Goal: Task Accomplishment & Management: Manage account settings

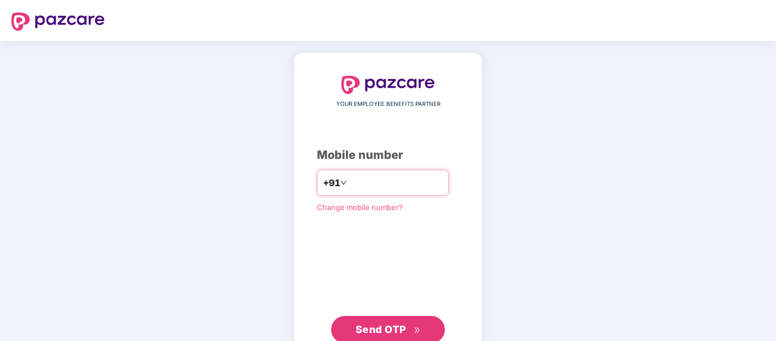
click at [390, 183] on input "number" at bounding box center [395, 182] width 93 height 18
type input "**********"
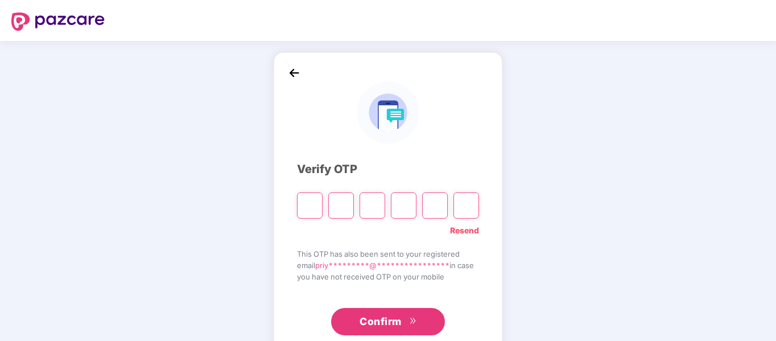
type input "*"
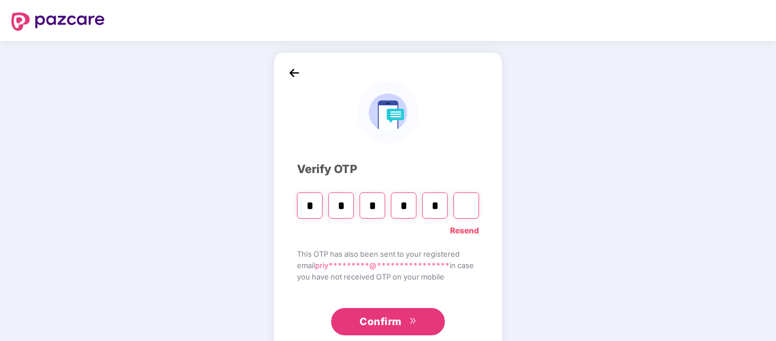
type input "*"
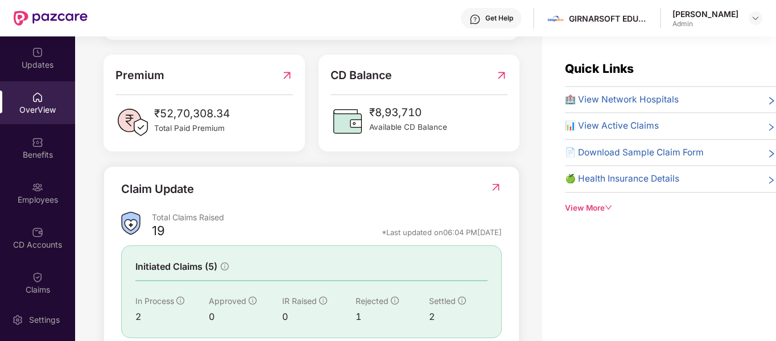
scroll to position [284, 0]
click at [48, 191] on div "Employees" at bounding box center [37, 192] width 75 height 43
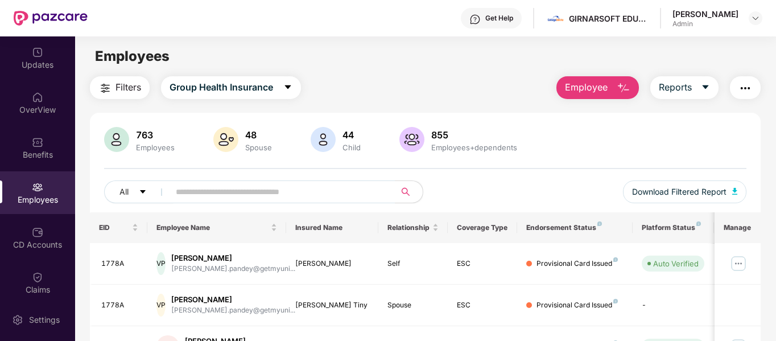
click at [623, 90] on img "button" at bounding box center [623, 88] width 14 height 14
click at [702, 86] on icon "caret-down" at bounding box center [704, 86] width 9 height 9
click at [256, 92] on span "Group Health Insurance" at bounding box center [220, 87] width 103 height 14
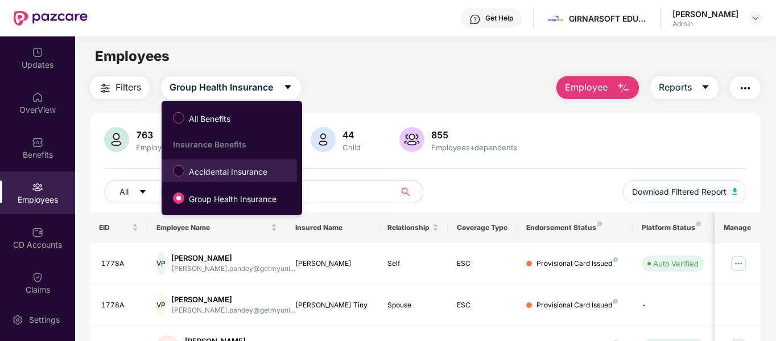
click at [226, 166] on span "Accidental Insurance" at bounding box center [228, 171] width 88 height 13
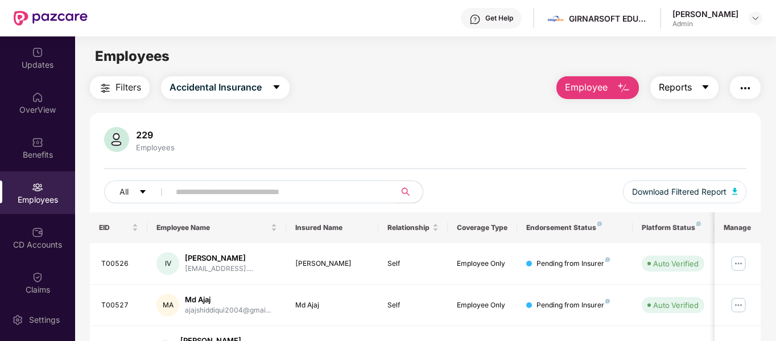
click at [682, 85] on span "Reports" at bounding box center [674, 87] width 33 height 14
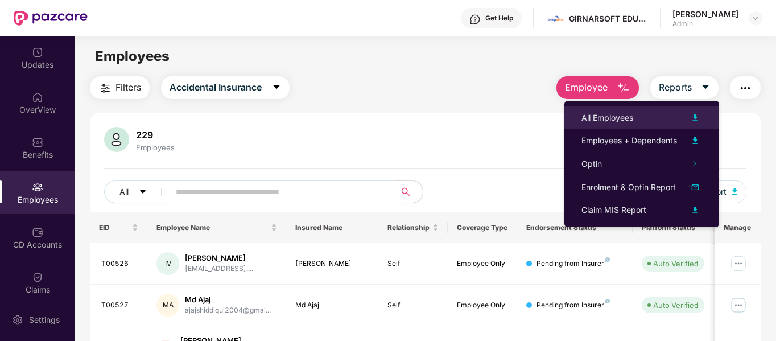
click at [666, 115] on div "All Employees" at bounding box center [641, 118] width 121 height 14
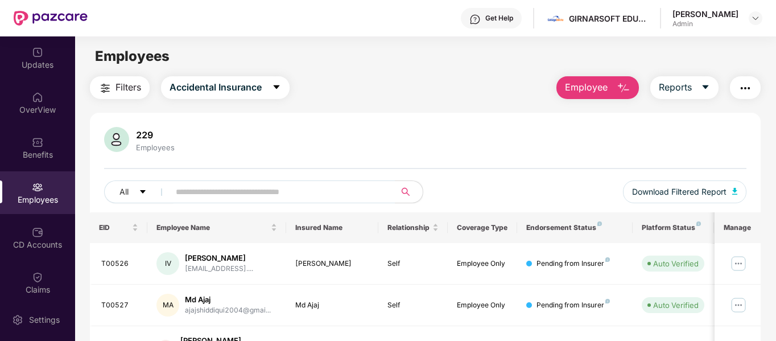
click at [490, 148] on div "229 Employees" at bounding box center [425, 140] width 642 height 27
click at [683, 90] on span "Reports" at bounding box center [674, 87] width 33 height 14
click at [514, 165] on div "229 Employees All Download Filtered Report" at bounding box center [425, 169] width 671 height 85
click at [681, 86] on span "Reports" at bounding box center [674, 87] width 33 height 14
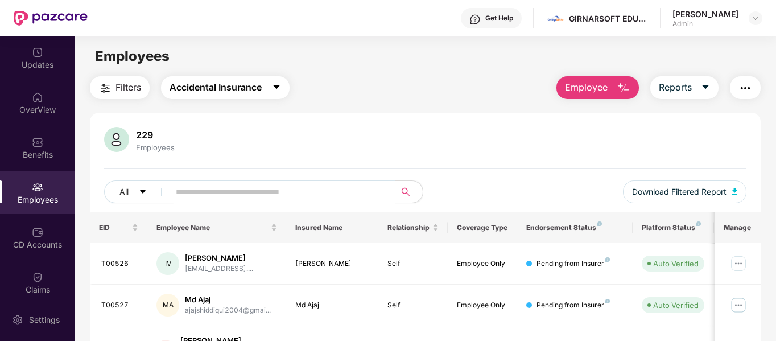
click at [246, 85] on span "Accidental Insurance" at bounding box center [215, 87] width 92 height 14
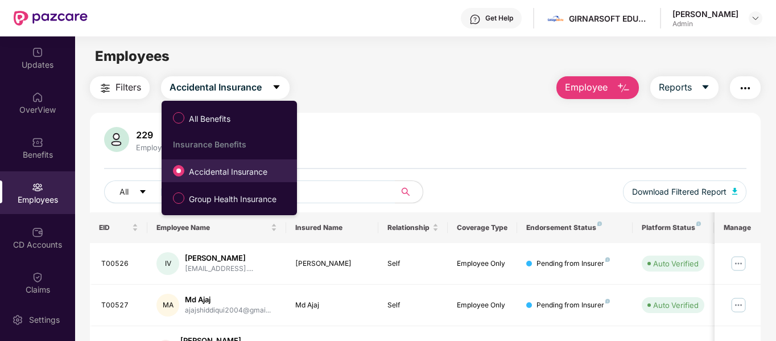
click at [212, 167] on span "Accidental Insurance" at bounding box center [228, 171] width 88 height 13
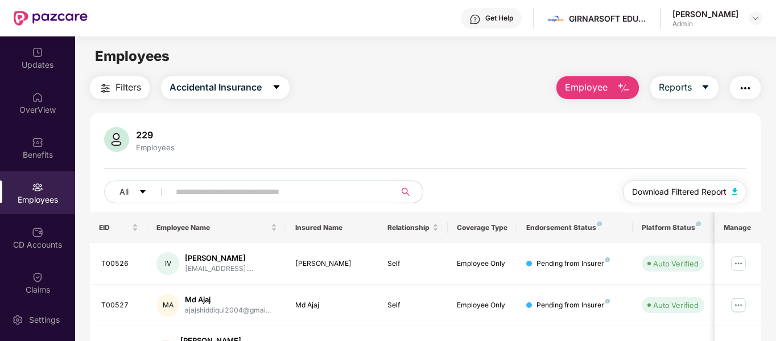
click at [699, 194] on span "Download Filtered Report" at bounding box center [679, 191] width 94 height 13
click at [584, 83] on span "Employee" at bounding box center [586, 87] width 43 height 14
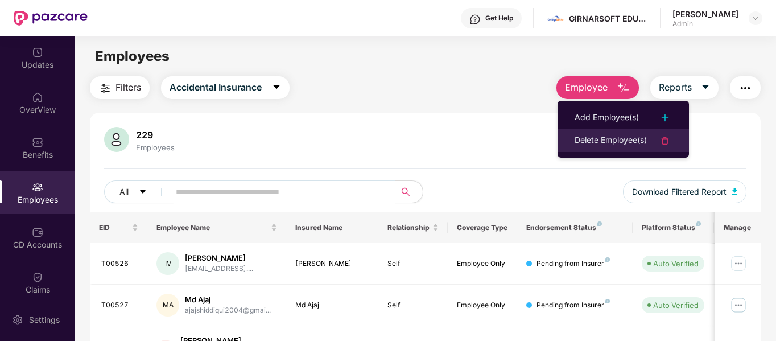
click at [590, 136] on div "Delete Employee(s)" at bounding box center [610, 141] width 72 height 14
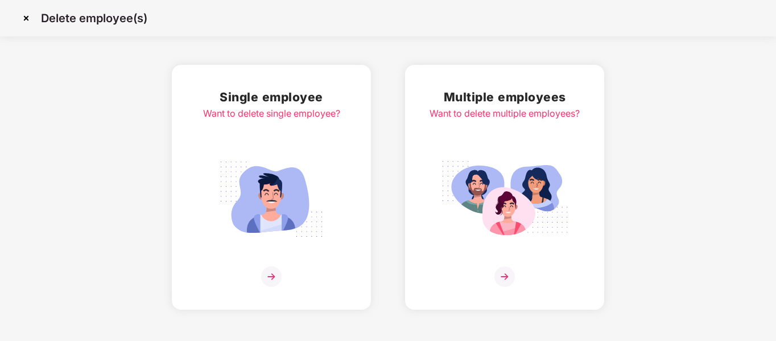
click at [467, 149] on div "Multiple employees Want to delete multiple employees?" at bounding box center [504, 187] width 150 height 199
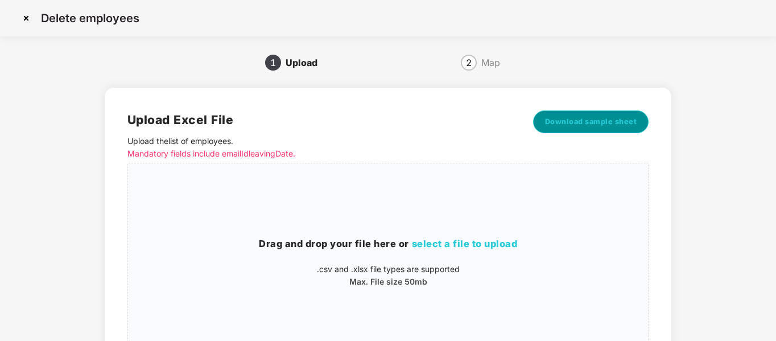
click at [601, 114] on button "Download sample sheet" at bounding box center [591, 121] width 116 height 23
click at [424, 304] on div "Drag and drop your file here or select a file to upload .csv and .xlsx file typ…" at bounding box center [388, 262] width 520 height 180
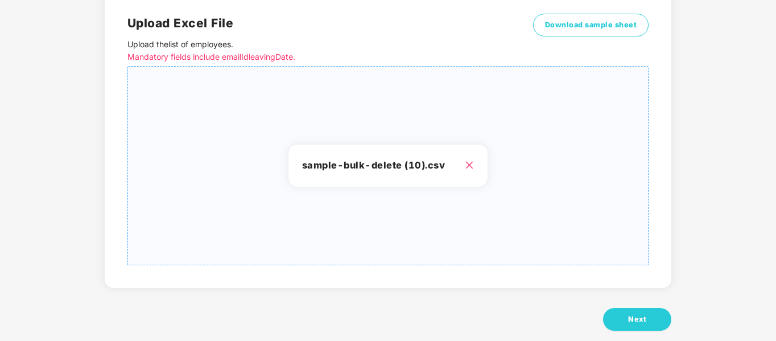
scroll to position [115, 0]
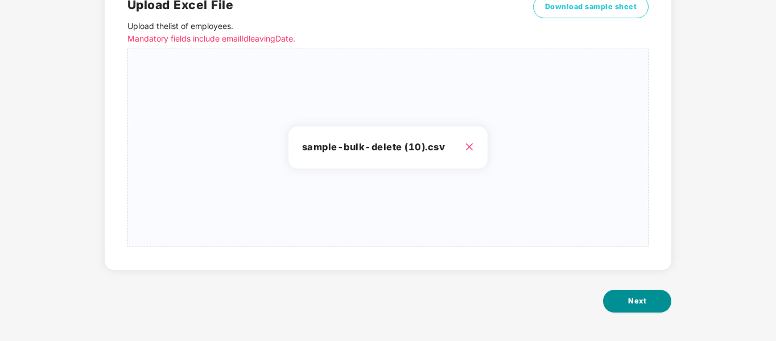
click at [621, 295] on button "Next" at bounding box center [637, 300] width 68 height 23
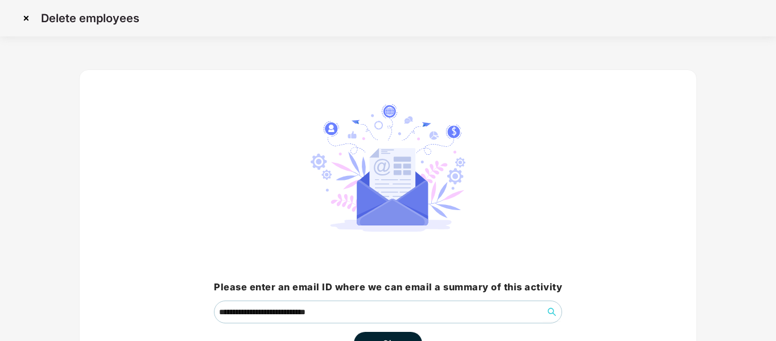
scroll to position [80, 0]
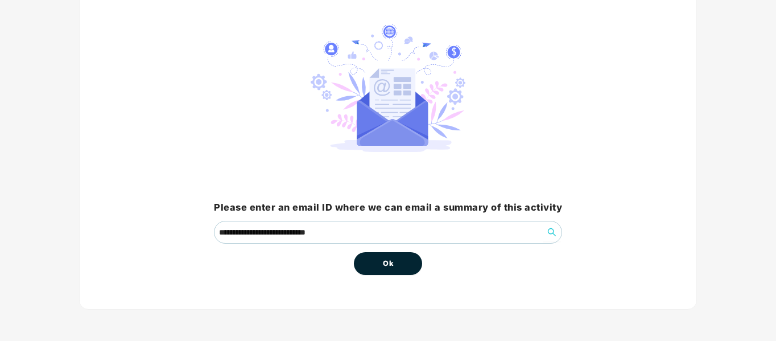
click at [404, 266] on button "Ok" at bounding box center [388, 263] width 68 height 23
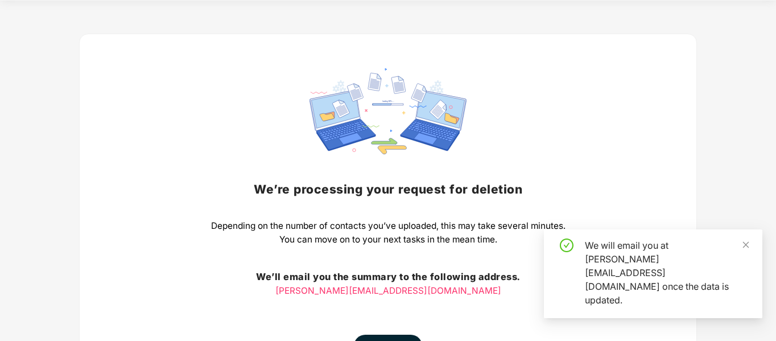
scroll to position [36, 0]
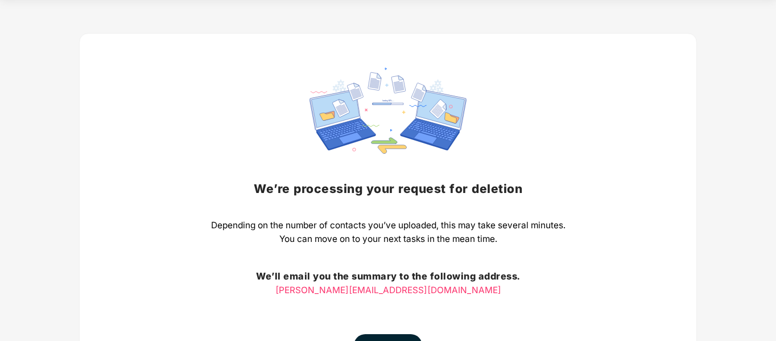
click at [441, 119] on img at bounding box center [387, 111] width 157 height 86
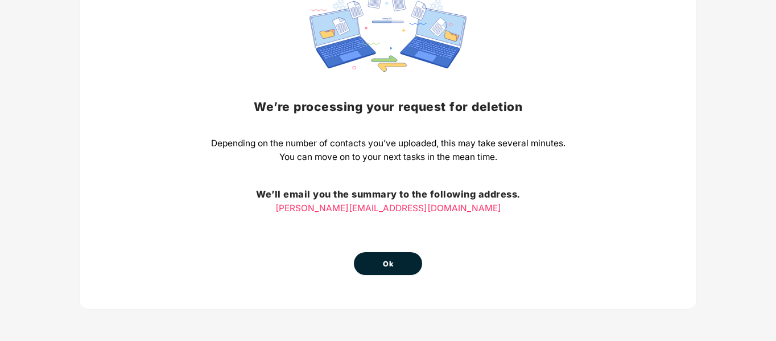
click at [402, 254] on button "Ok" at bounding box center [388, 263] width 68 height 23
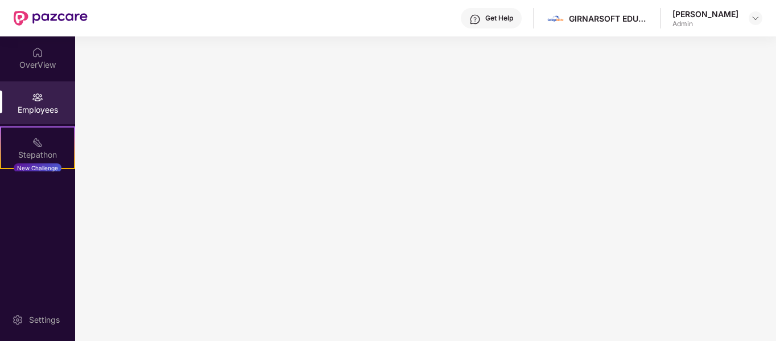
scroll to position [0, 0]
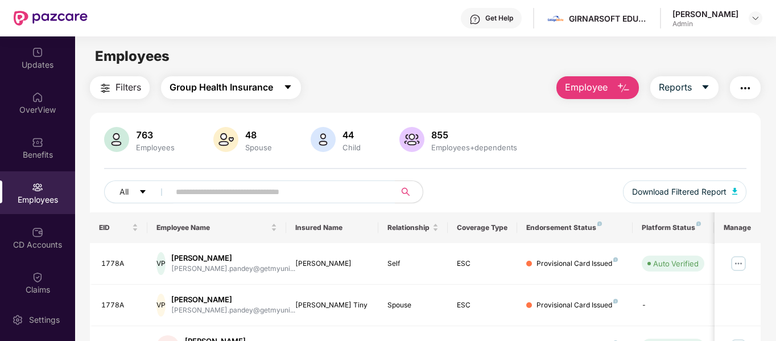
click at [256, 90] on span "Group Health Insurance" at bounding box center [220, 87] width 103 height 14
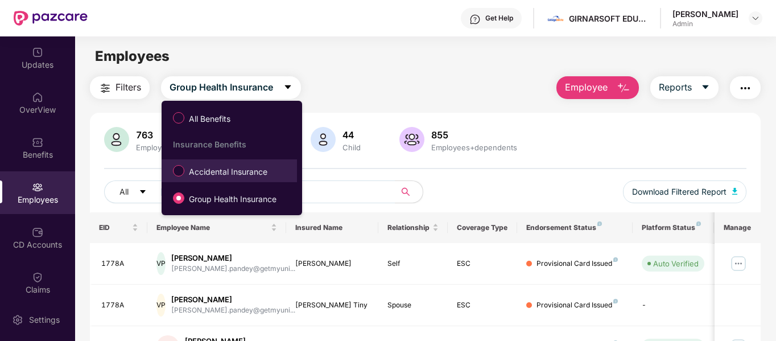
click at [237, 165] on span "Accidental Insurance" at bounding box center [228, 171] width 88 height 13
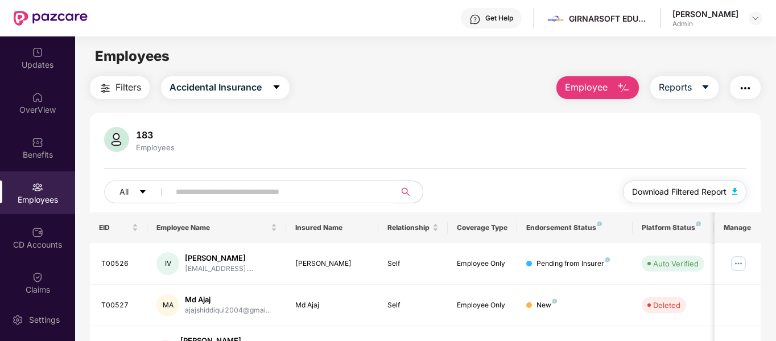
click at [697, 190] on span "Download Filtered Report" at bounding box center [679, 191] width 94 height 13
click at [624, 92] on img "button" at bounding box center [623, 88] width 14 height 14
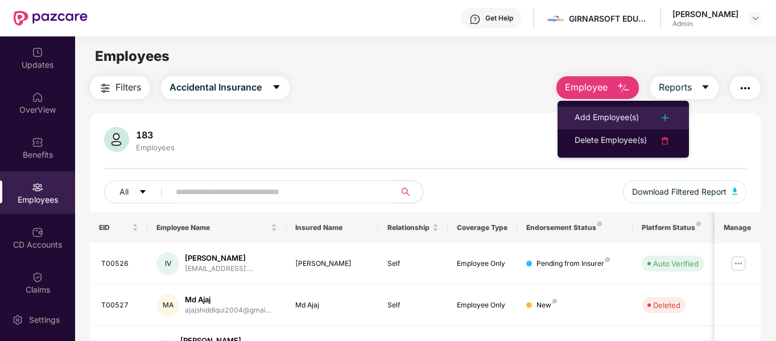
click at [620, 111] on div "Add Employee(s)" at bounding box center [606, 118] width 64 height 14
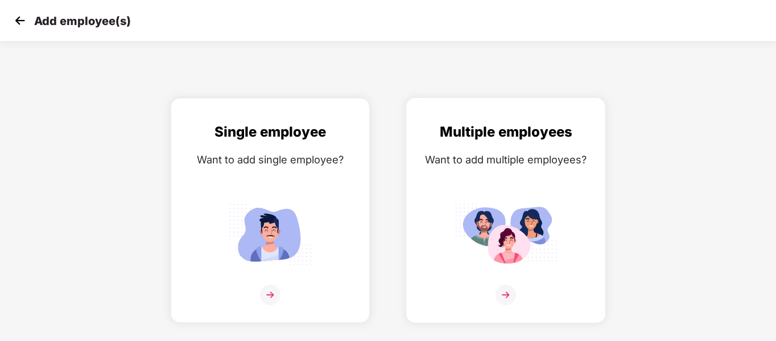
click at [509, 202] on img at bounding box center [505, 233] width 102 height 71
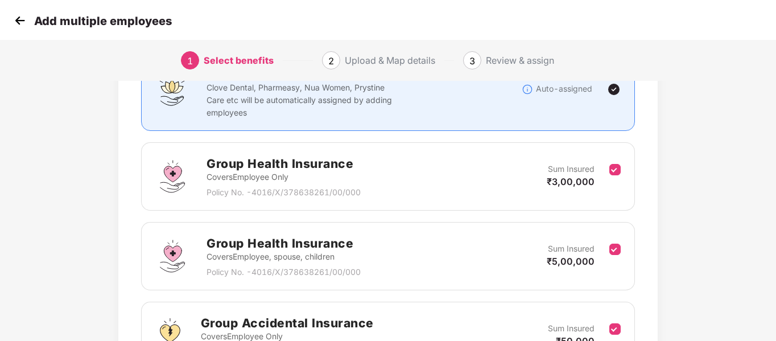
scroll to position [107, 0]
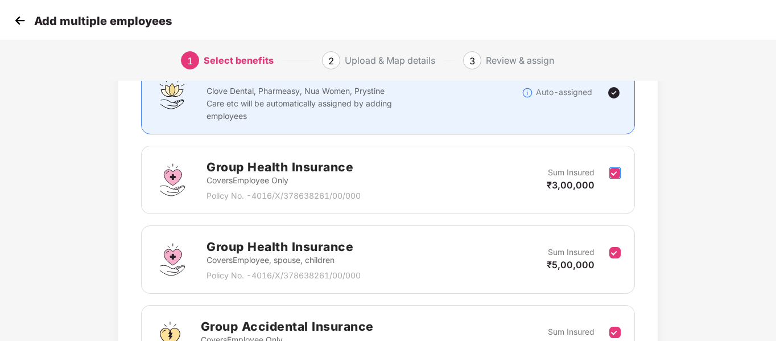
click at [615, 166] on label at bounding box center [614, 180] width 11 height 28
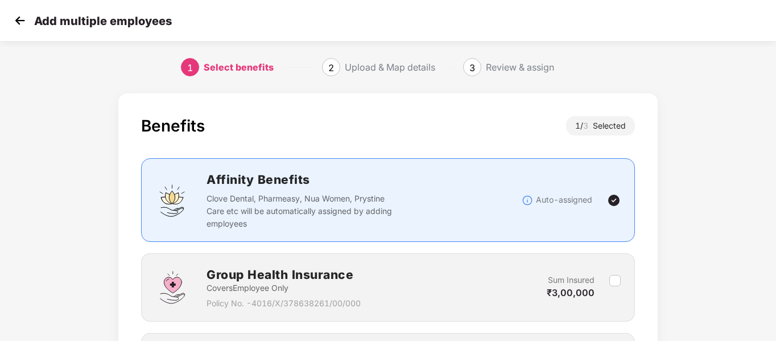
scroll to position [239, 0]
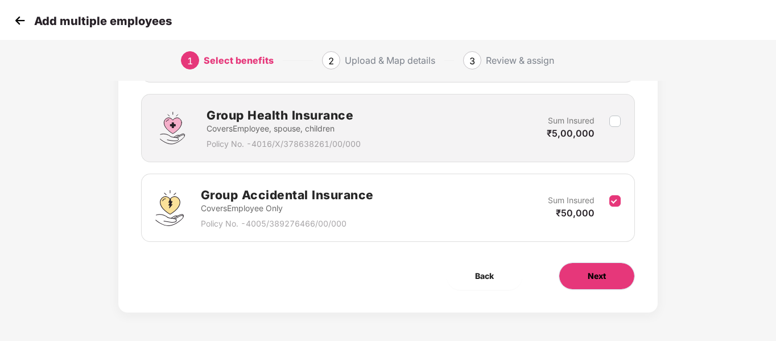
click at [600, 277] on span "Next" at bounding box center [596, 276] width 18 height 13
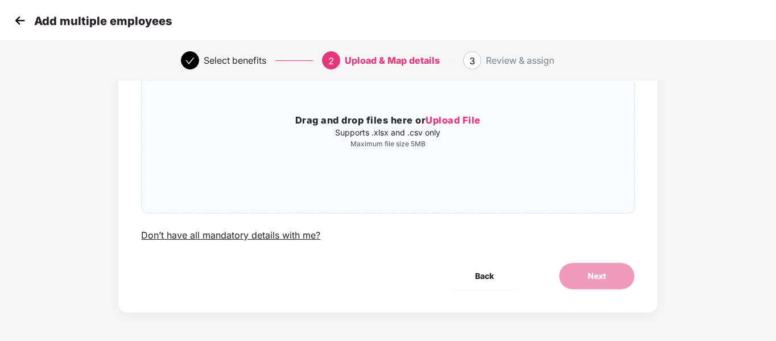
scroll to position [0, 0]
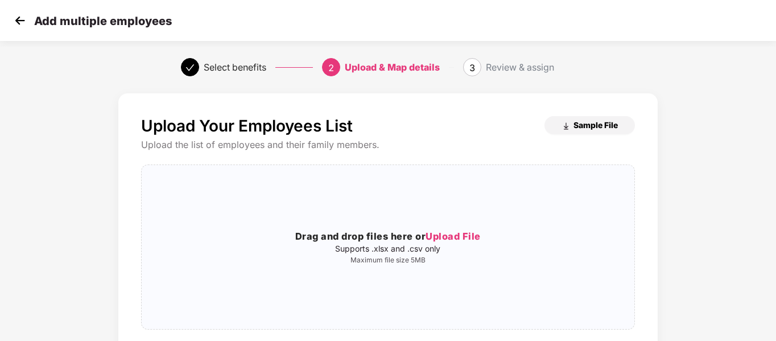
click at [592, 128] on span "Sample File" at bounding box center [595, 124] width 44 height 11
click at [430, 227] on div "Drag and drop files here or Upload File Supports .xlsx and .csv only Maximum fi…" at bounding box center [388, 247] width 492 height 146
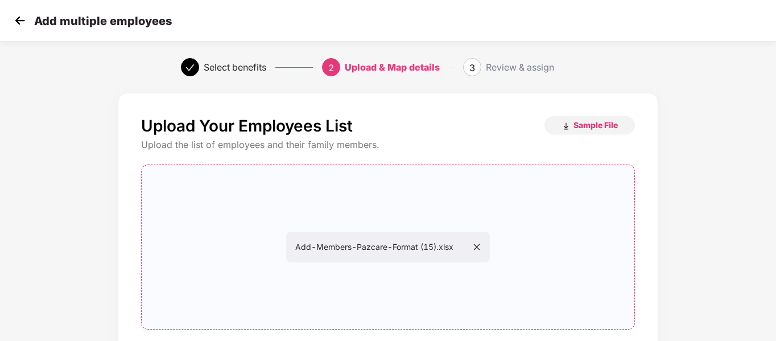
scroll to position [116, 0]
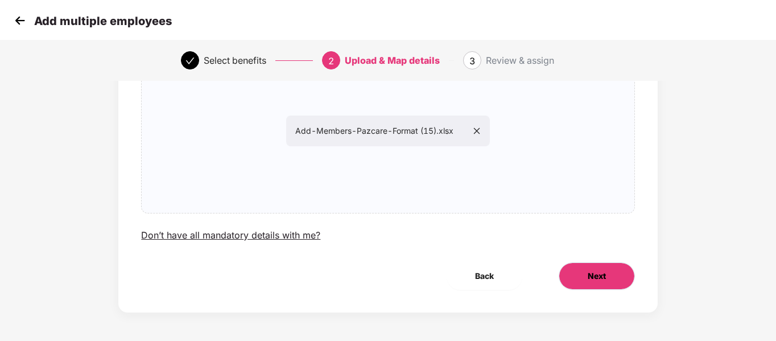
click at [592, 287] on button "Next" at bounding box center [596, 275] width 76 height 27
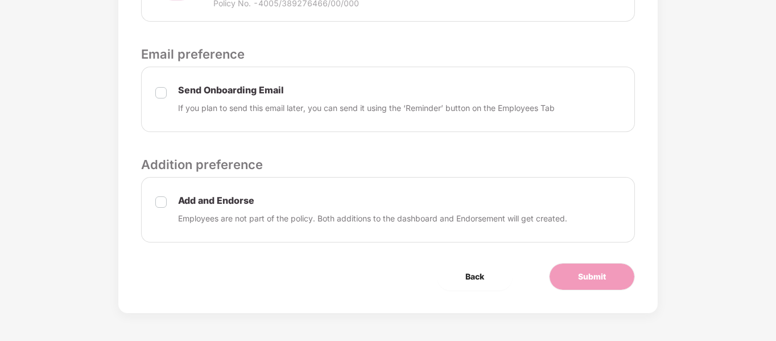
scroll to position [416, 0]
click at [161, 208] on label at bounding box center [160, 209] width 11 height 30
click at [594, 277] on span "Submit" at bounding box center [592, 276] width 28 height 13
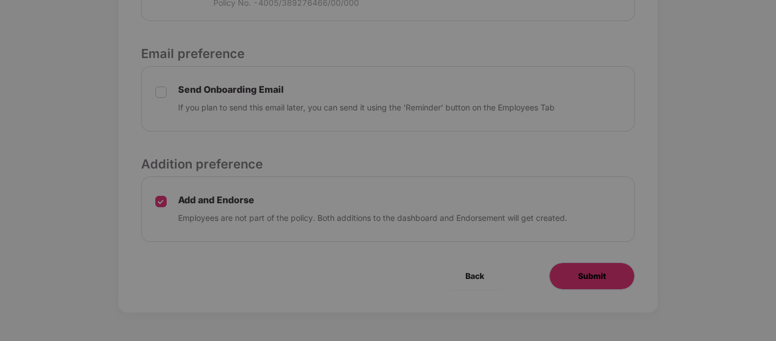
scroll to position [0, 0]
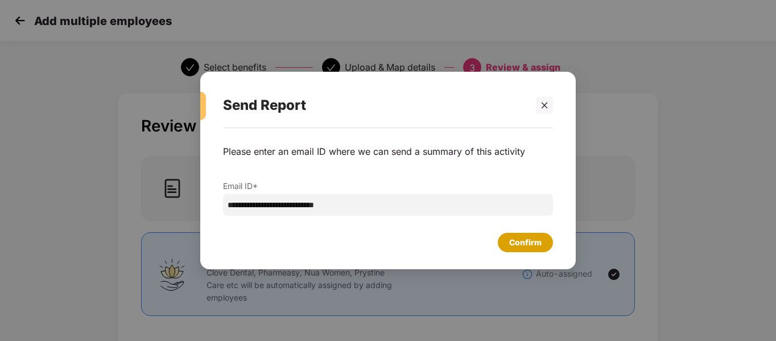
click at [521, 245] on div "Confirm" at bounding box center [525, 242] width 32 height 13
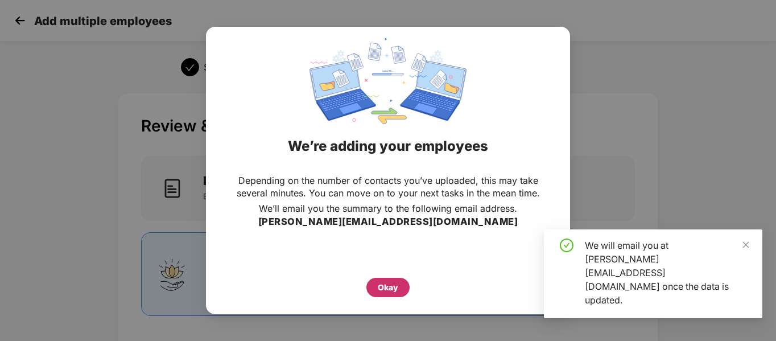
click at [383, 286] on div "Okay" at bounding box center [388, 287] width 20 height 13
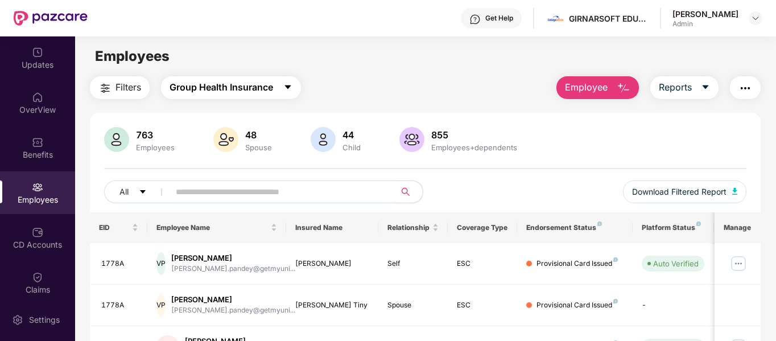
click at [291, 84] on icon "caret-down" at bounding box center [287, 86] width 9 height 9
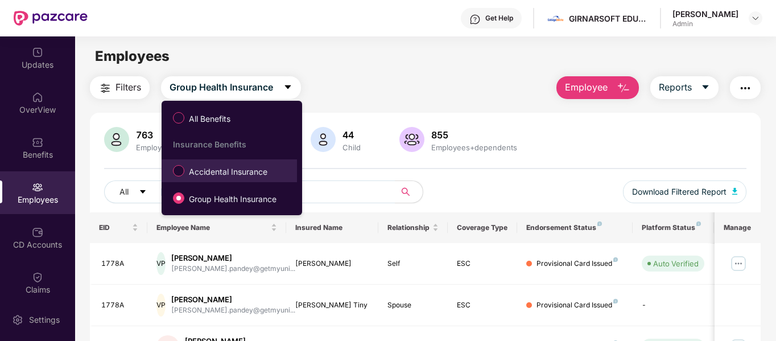
click at [234, 170] on span "Accidental Insurance" at bounding box center [228, 171] width 88 height 13
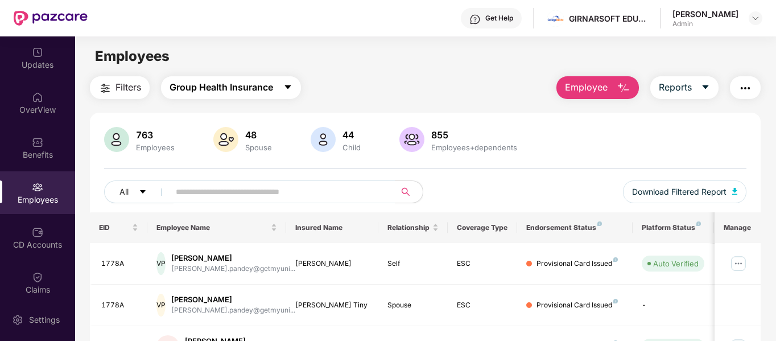
click at [258, 93] on span "Group Health Insurance" at bounding box center [220, 87] width 103 height 14
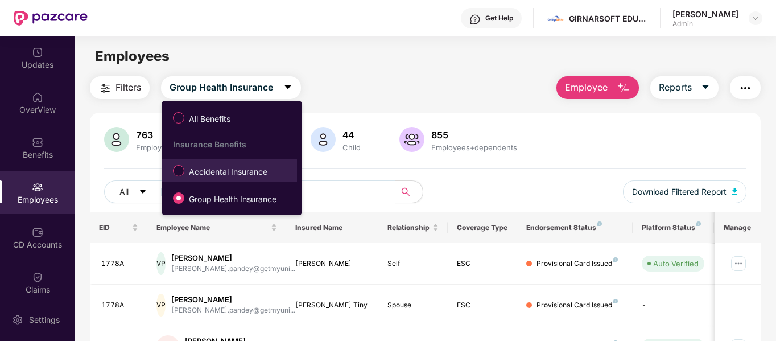
click at [238, 166] on span "Accidental Insurance" at bounding box center [228, 171] width 88 height 13
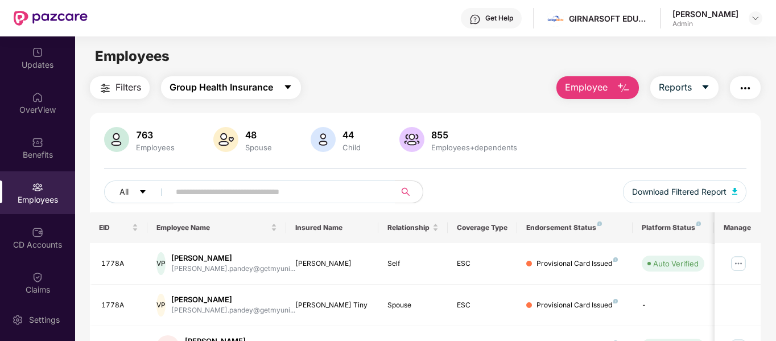
click at [255, 83] on span "Group Health Insurance" at bounding box center [220, 87] width 103 height 14
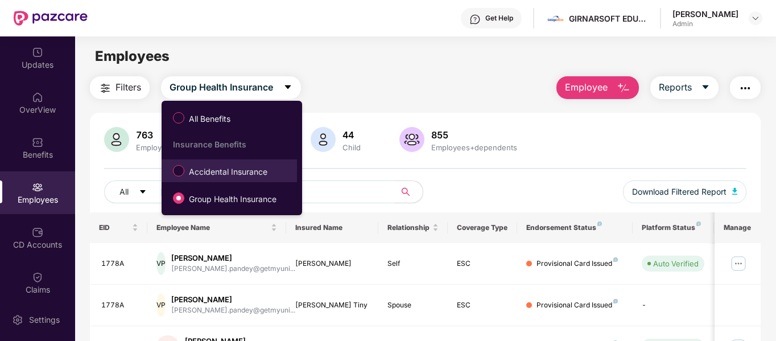
click at [238, 171] on span "Accidental Insurance" at bounding box center [228, 171] width 88 height 13
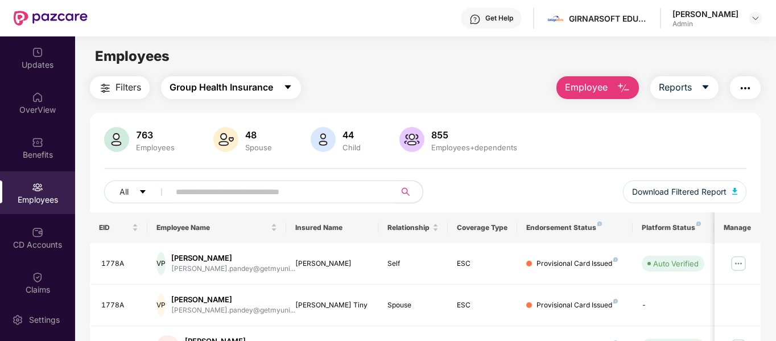
click at [196, 90] on span "Group Health Insurance" at bounding box center [220, 87] width 103 height 14
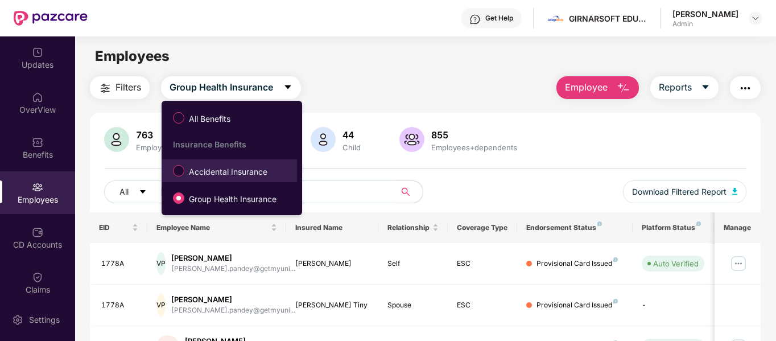
click at [208, 170] on span "Accidental Insurance" at bounding box center [228, 171] width 88 height 13
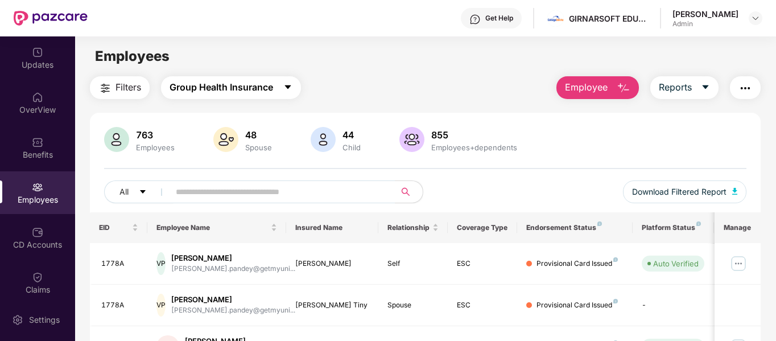
click at [252, 76] on button "Group Health Insurance" at bounding box center [231, 87] width 140 height 23
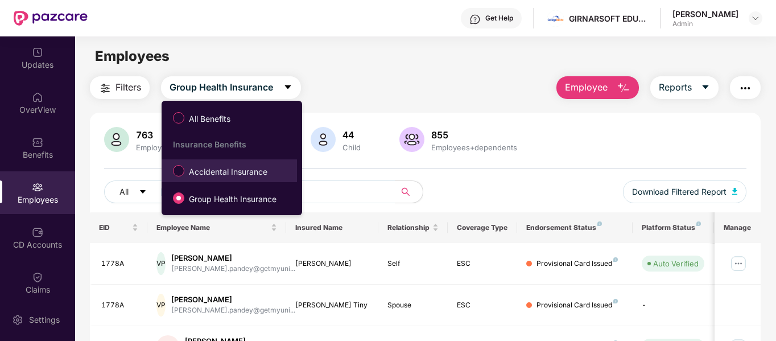
click at [218, 172] on span "Accidental Insurance" at bounding box center [228, 171] width 88 height 13
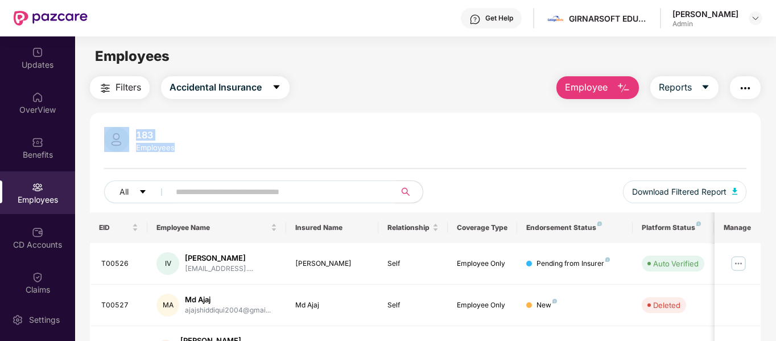
drag, startPoint x: 333, startPoint y: 152, endPoint x: 95, endPoint y: 127, distance: 239.6
click at [95, 127] on div "183 Employees All Download Filtered Report" at bounding box center [425, 169] width 671 height 85
drag, startPoint x: 95, startPoint y: 127, endPoint x: 190, endPoint y: 156, distance: 99.8
click at [190, 156] on div "183 Employees All Download Filtered Report" at bounding box center [425, 169] width 671 height 85
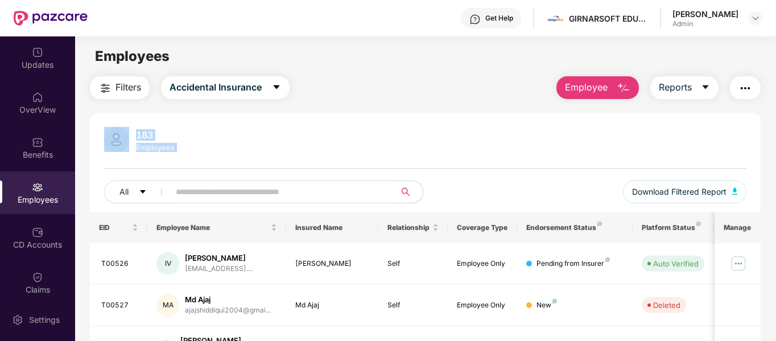
click at [190, 156] on div "183 Employees All Download Filtered Report" at bounding box center [425, 169] width 671 height 85
drag, startPoint x: 205, startPoint y: 153, endPoint x: 80, endPoint y: 121, distance: 129.2
drag, startPoint x: 80, startPoint y: 121, endPoint x: 169, endPoint y: 144, distance: 92.8
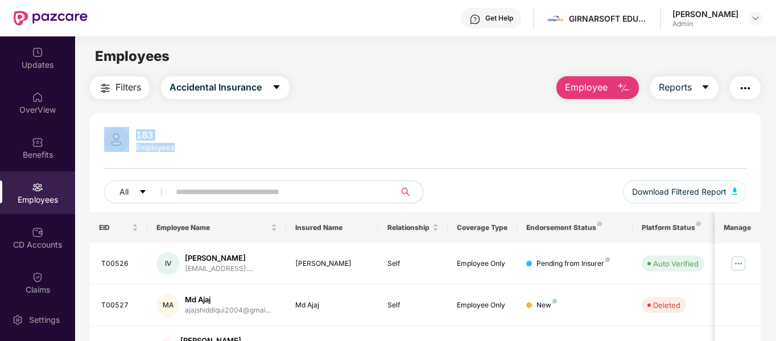
click at [169, 144] on div "Employees" at bounding box center [155, 147] width 43 height 9
click at [234, 164] on div "183 Employees All Download Filtered Report" at bounding box center [425, 169] width 671 height 85
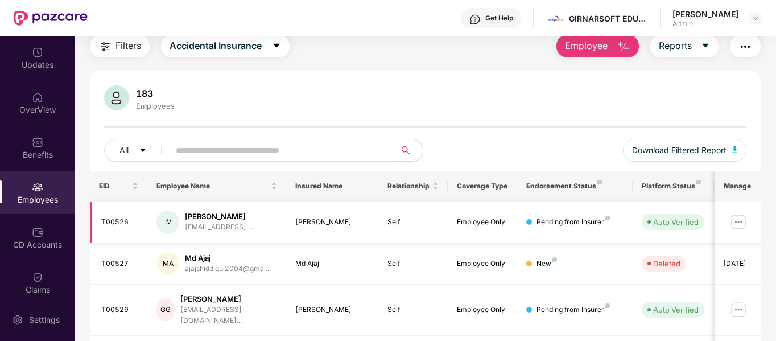
scroll to position [41, 0]
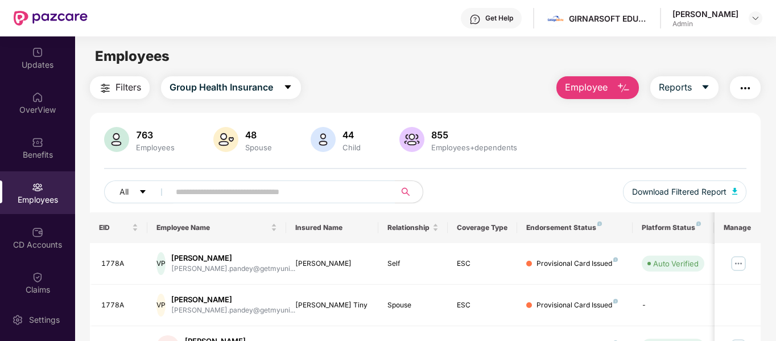
scroll to position [1, 0]
click at [242, 94] on span "Group Health Insurance" at bounding box center [220, 87] width 103 height 14
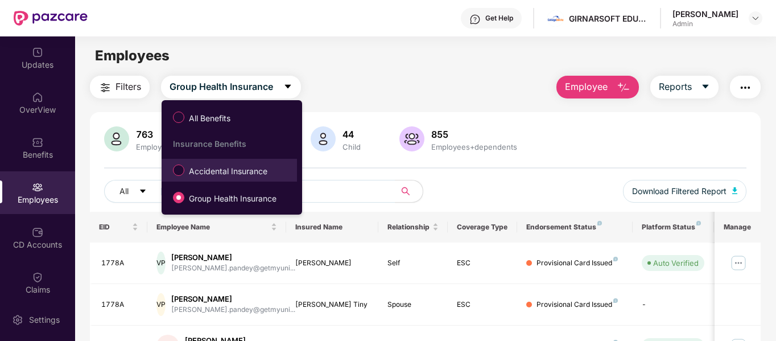
click at [202, 169] on span "Accidental Insurance" at bounding box center [228, 171] width 88 height 13
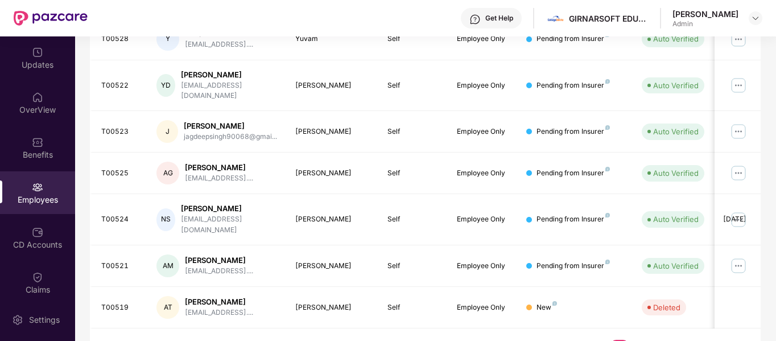
scroll to position [0, 0]
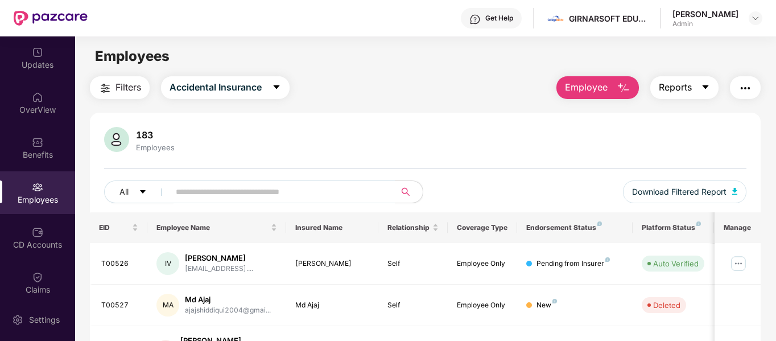
click at [672, 89] on span "Reports" at bounding box center [674, 87] width 33 height 14
click at [465, 133] on div "183 Employees" at bounding box center [425, 140] width 642 height 27
drag, startPoint x: 651, startPoint y: 73, endPoint x: 607, endPoint y: 97, distance: 50.6
click at [607, 97] on main "Employees Filters Accidental Insurance Employee Reports 183 Employees All Downl…" at bounding box center [425, 206] width 700 height 341
click at [607, 97] on button "Employee" at bounding box center [597, 87] width 82 height 23
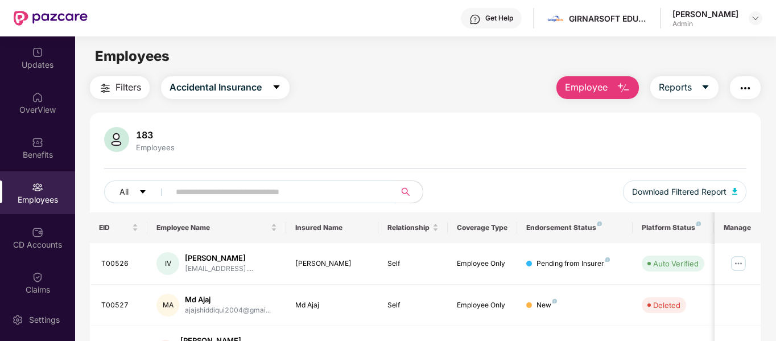
click at [449, 155] on div "183 Employees All Download Filtered Report" at bounding box center [425, 169] width 671 height 85
click at [192, 84] on span "Accidental Insurance" at bounding box center [215, 87] width 92 height 14
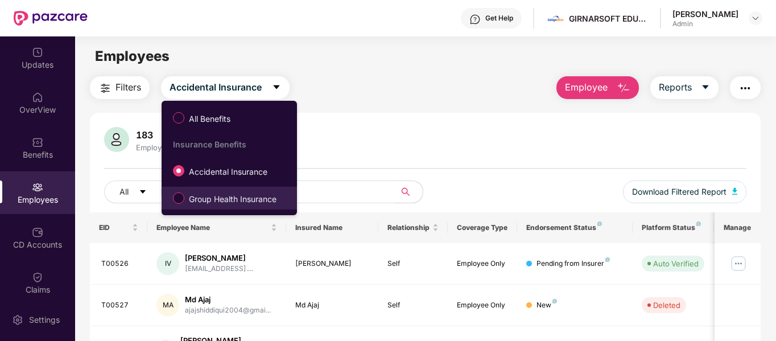
click at [211, 205] on label "Group Health Insurance" at bounding box center [226, 197] width 119 height 19
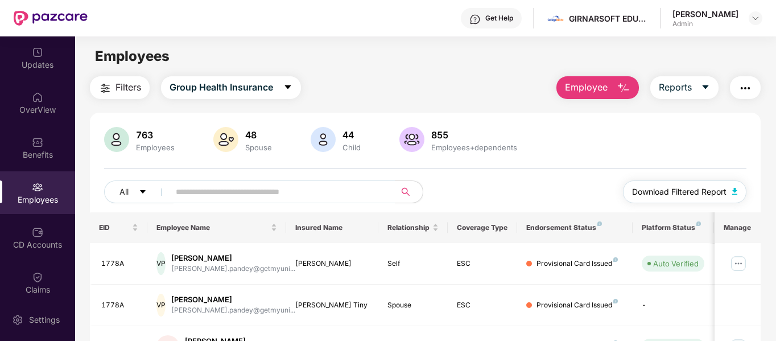
click at [702, 183] on button "Download Filtered Report" at bounding box center [685, 191] width 124 height 23
click at [270, 88] on span "Group Health Insurance" at bounding box center [220, 87] width 103 height 14
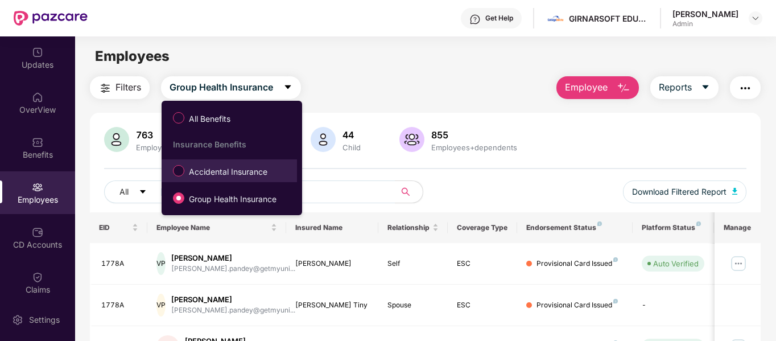
click at [217, 180] on li "Accidental Insurance" at bounding box center [228, 170] width 135 height 23
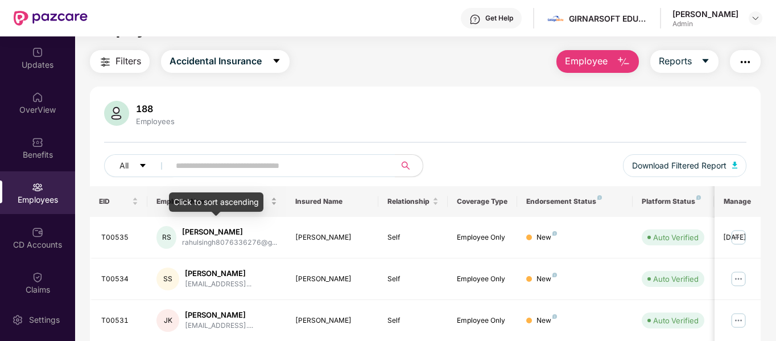
scroll to position [27, 0]
click at [586, 54] on span "Employee" at bounding box center [586, 60] width 43 height 14
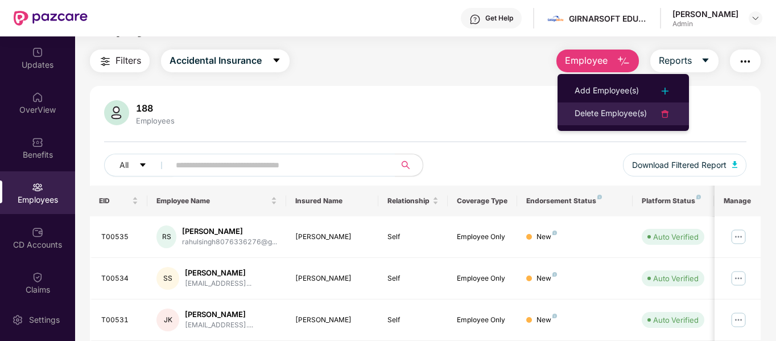
click at [604, 107] on div "Delete Employee(s)" at bounding box center [610, 114] width 72 height 14
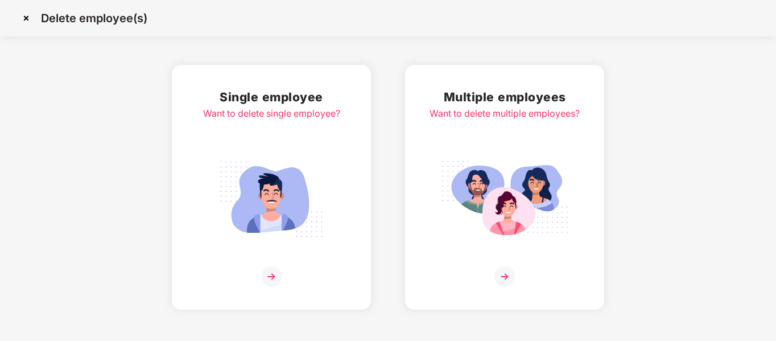
click at [469, 144] on div "Multiple employees Want to delete multiple employees?" at bounding box center [504, 187] width 150 height 199
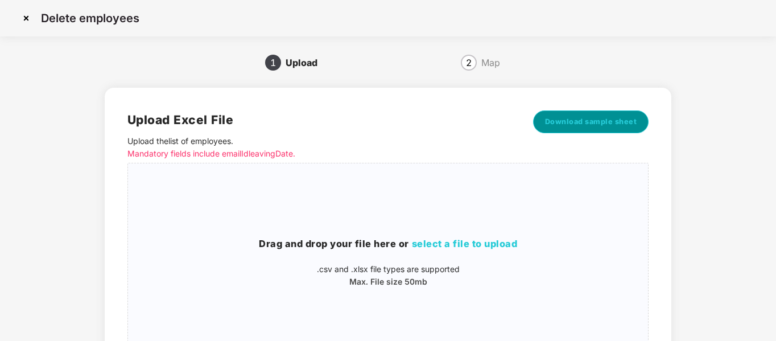
click at [606, 132] on button "Download sample sheet" at bounding box center [591, 121] width 116 height 23
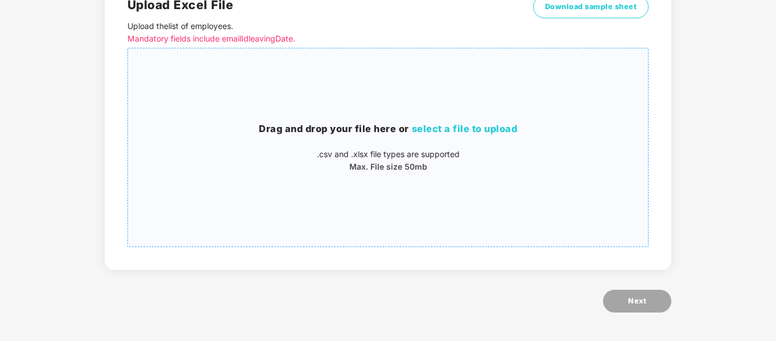
click at [450, 174] on div "Drag and drop your file here or select a file to upload .csv and .xlsx file typ…" at bounding box center [388, 147] width 520 height 180
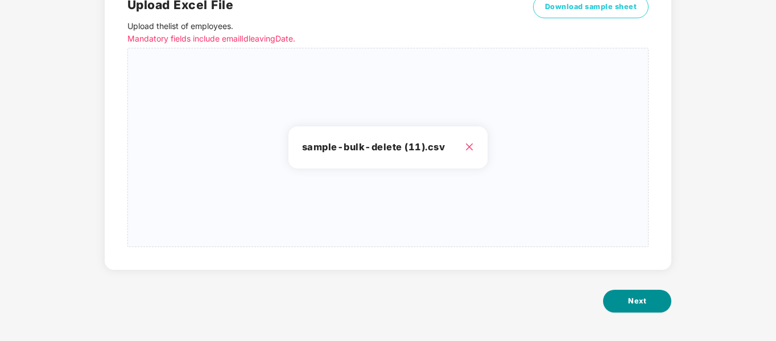
click at [632, 301] on span "Next" at bounding box center [637, 300] width 18 height 11
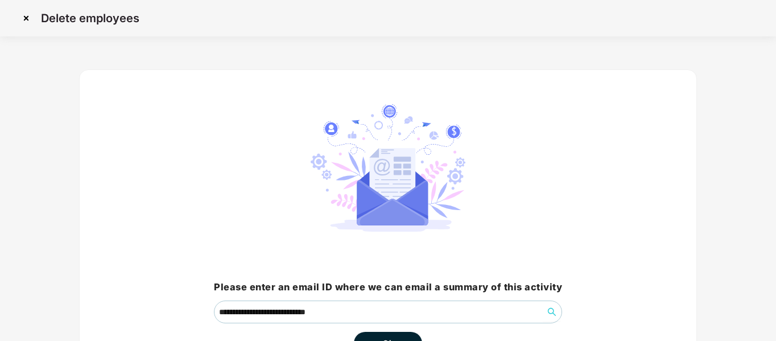
scroll to position [80, 0]
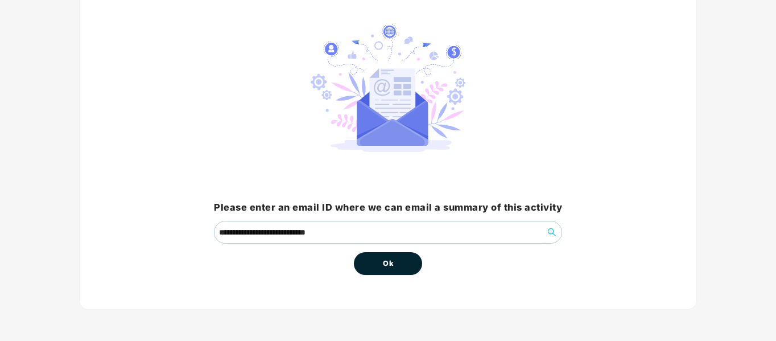
click at [377, 262] on button "Ok" at bounding box center [388, 263] width 68 height 23
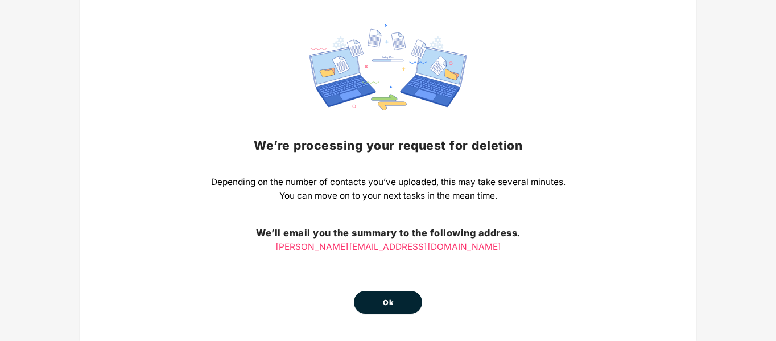
scroll to position [118, 0]
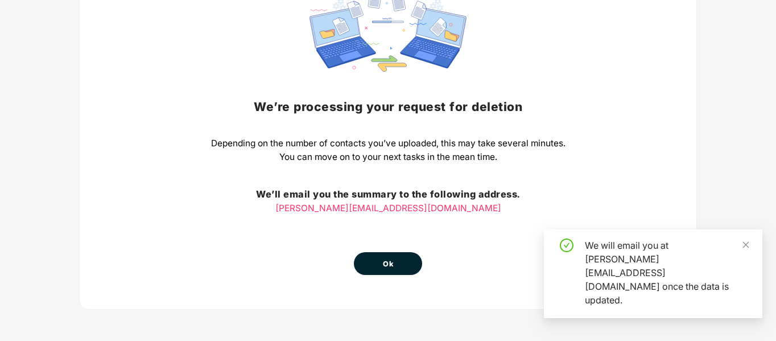
click at [361, 272] on button "Ok" at bounding box center [388, 263] width 68 height 23
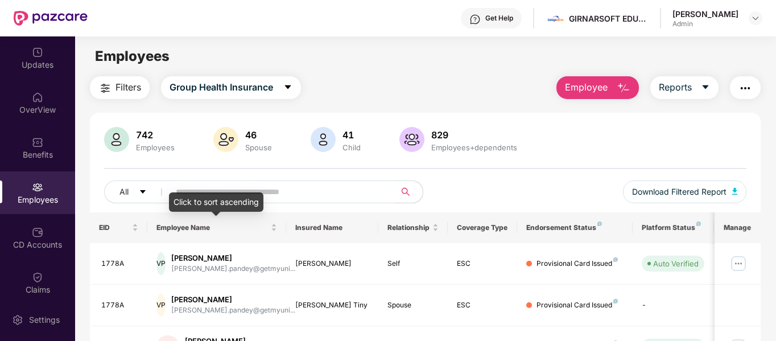
click at [255, 199] on div "Click to sort ascending" at bounding box center [216, 201] width 94 height 19
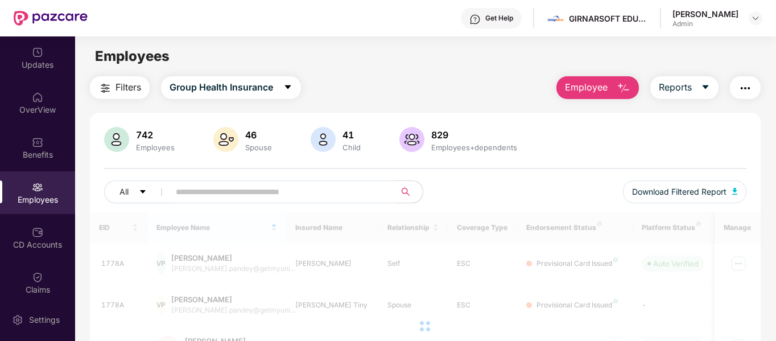
click at [292, 194] on input "text" at bounding box center [278, 191] width 204 height 17
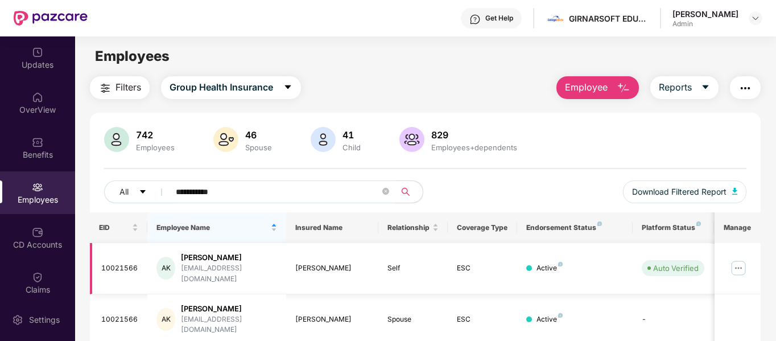
type input "**********"
click at [739, 261] on img at bounding box center [738, 268] width 18 height 18
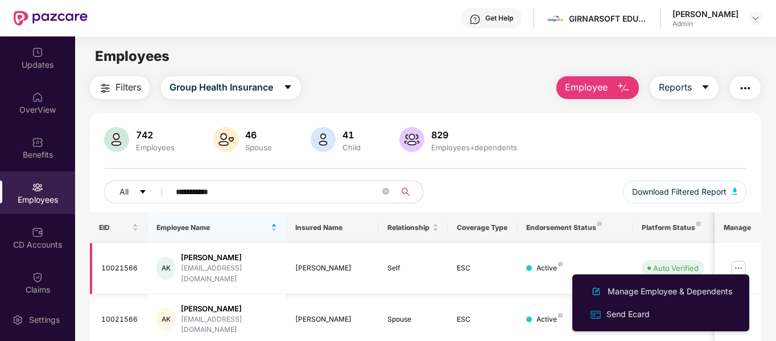
scroll to position [68, 0]
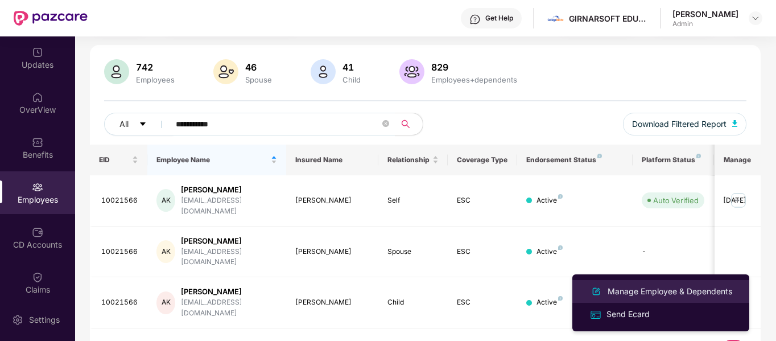
click at [615, 290] on div "Manage Employee & Dependents" at bounding box center [669, 291] width 129 height 13
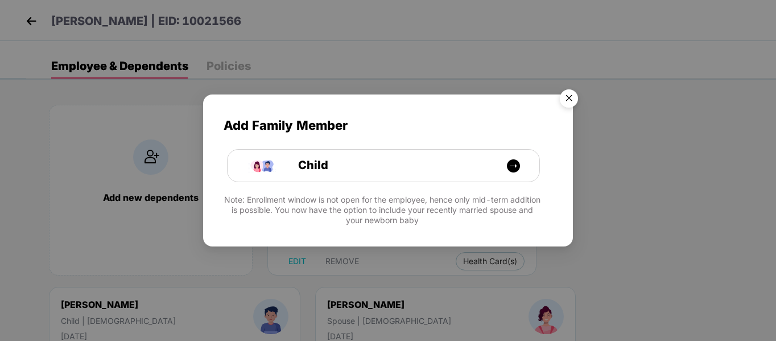
click at [567, 100] on img "Close" at bounding box center [569, 100] width 32 height 32
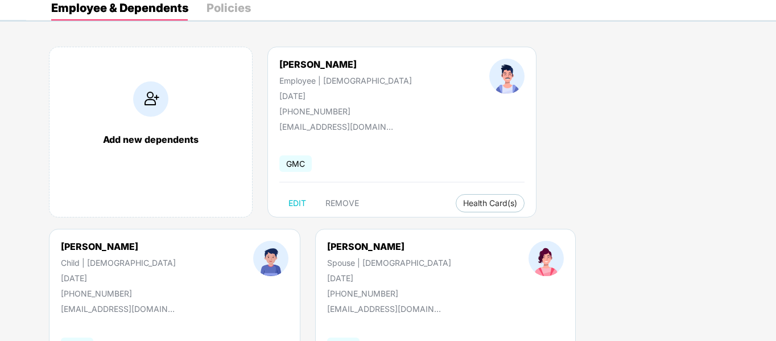
scroll to position [59, 0]
click at [344, 201] on span "REMOVE" at bounding box center [342, 202] width 34 height 9
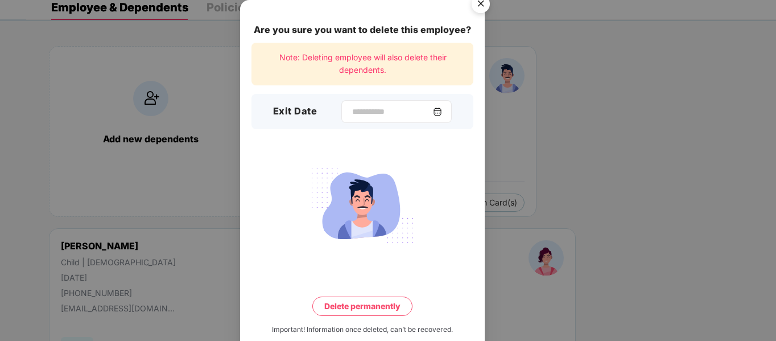
click at [449, 105] on div at bounding box center [396, 111] width 110 height 23
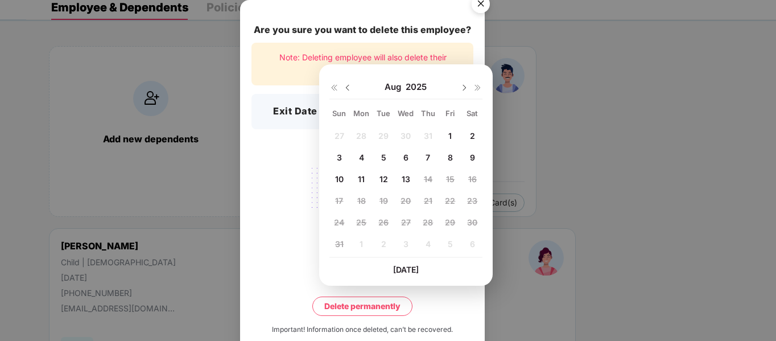
click at [349, 87] on img at bounding box center [347, 87] width 9 height 9
click at [383, 176] on span "15" at bounding box center [383, 179] width 9 height 10
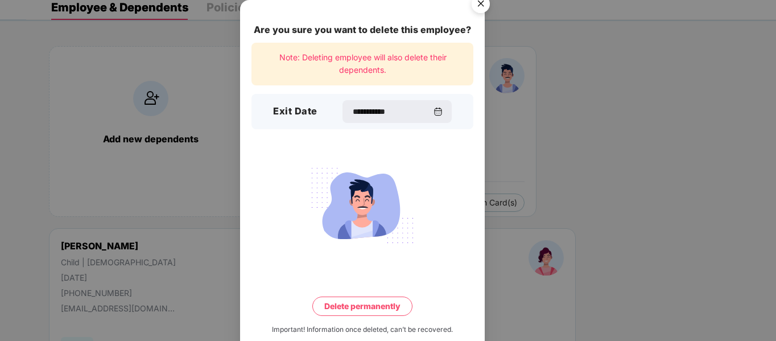
type input "**********"
click at [382, 306] on button "Delete permanently" at bounding box center [362, 305] width 100 height 19
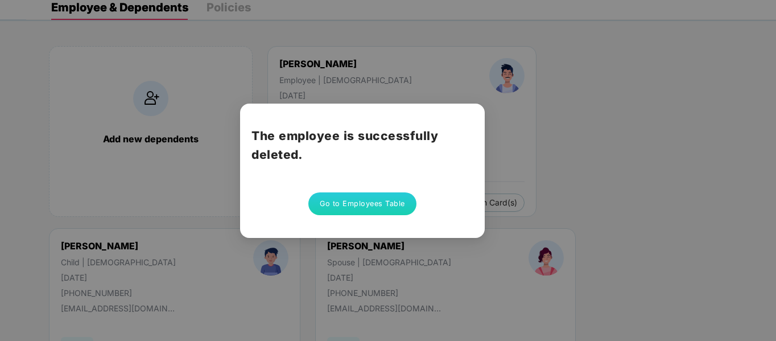
click at [375, 204] on button "Go to Employees Table" at bounding box center [362, 203] width 108 height 23
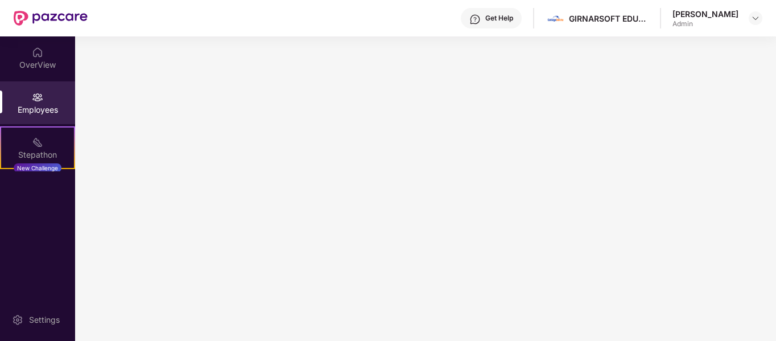
scroll to position [0, 0]
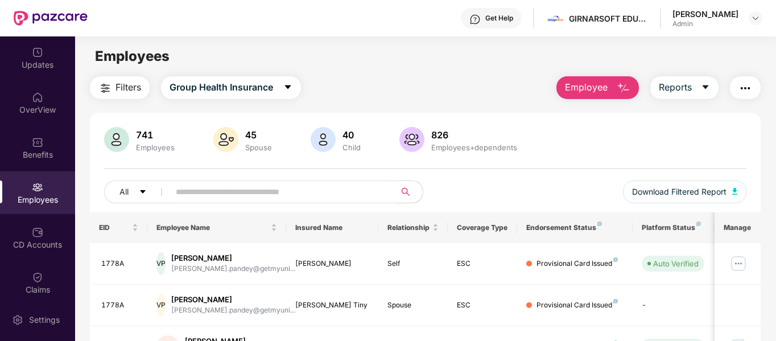
paste input "**********"
click at [252, 186] on input "text" at bounding box center [278, 191] width 204 height 17
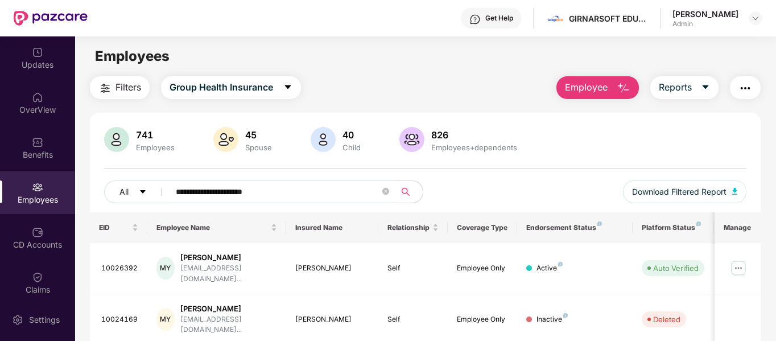
scroll to position [36, 0]
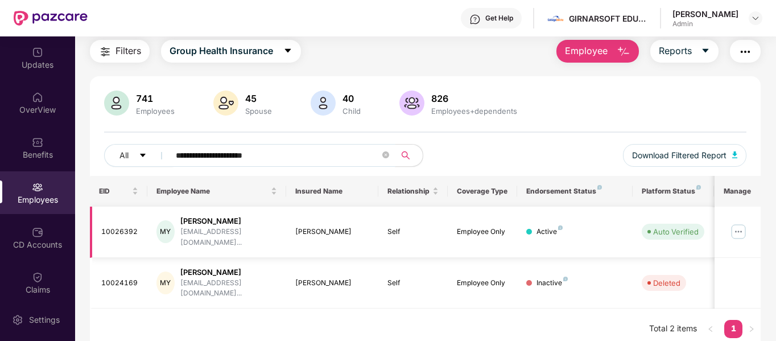
type input "**********"
click at [739, 230] on img at bounding box center [738, 231] width 18 height 18
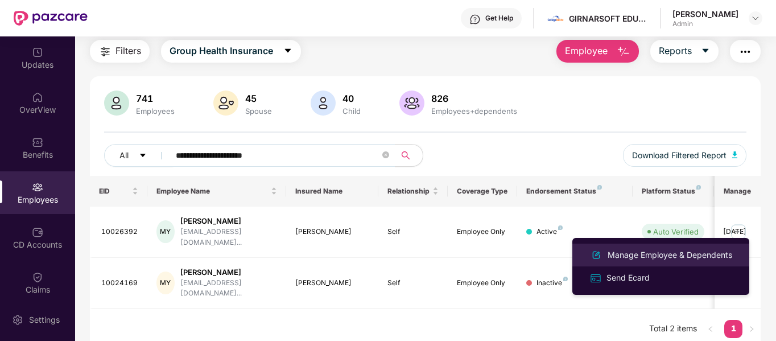
click at [649, 259] on div "Manage Employee & Dependents" at bounding box center [669, 254] width 129 height 13
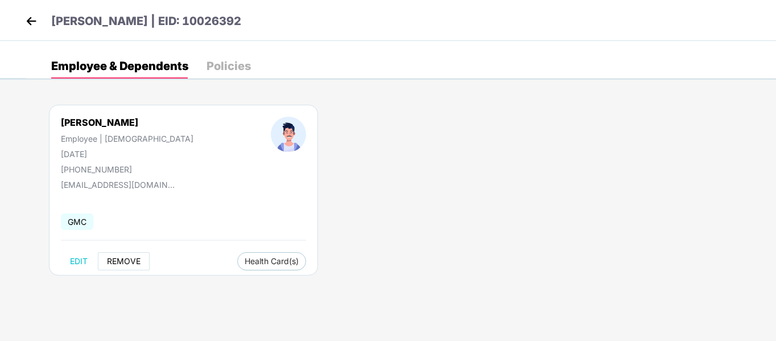
click at [123, 260] on span "REMOVE" at bounding box center [124, 260] width 34 height 9
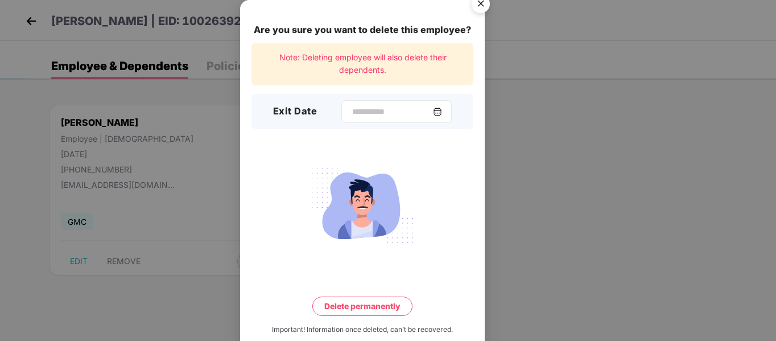
click at [443, 104] on div at bounding box center [396, 111] width 110 height 23
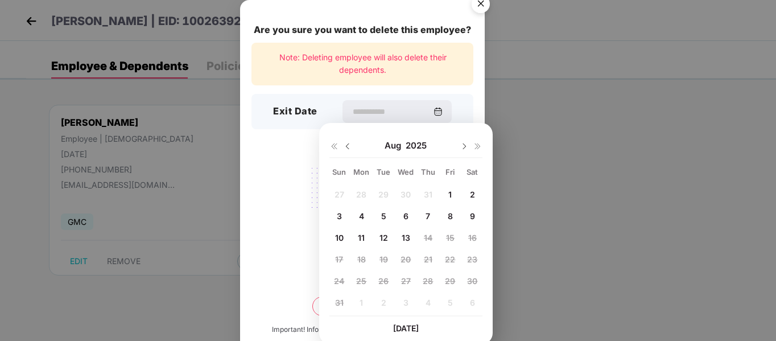
click at [364, 214] on span "4" at bounding box center [361, 216] width 5 height 10
type input "**********"
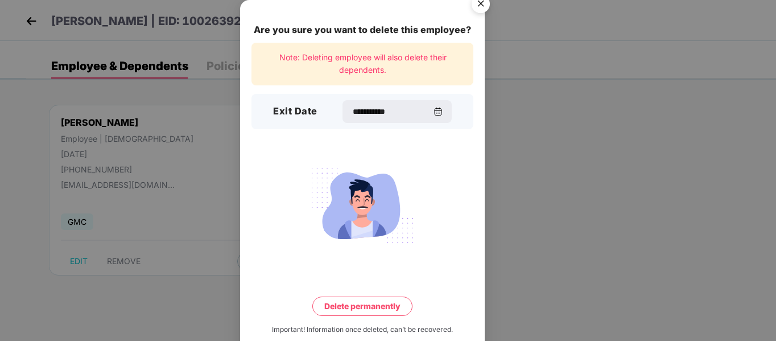
click at [375, 298] on button "Delete permanently" at bounding box center [362, 305] width 100 height 19
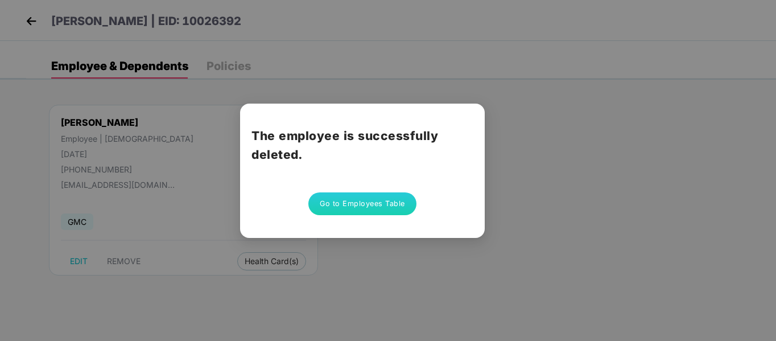
click at [360, 194] on button "Go to Employees Table" at bounding box center [362, 203] width 108 height 23
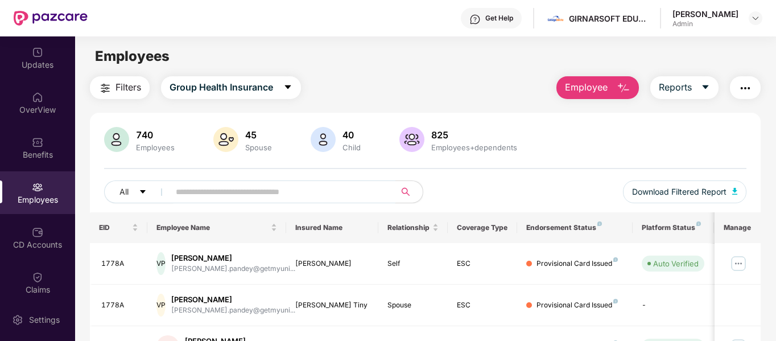
click at [271, 193] on input "text" at bounding box center [278, 191] width 204 height 17
paste input "**********"
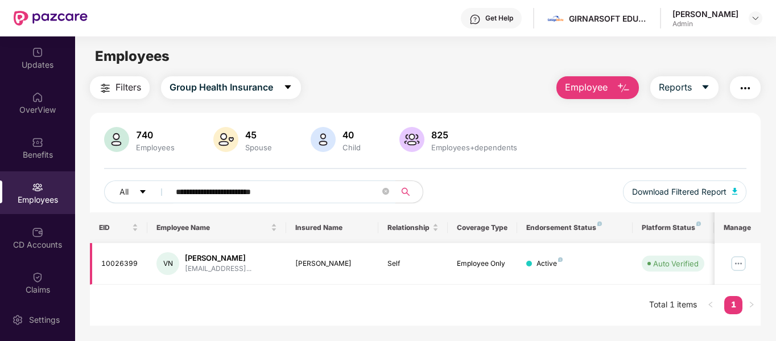
type input "**********"
click at [740, 262] on img at bounding box center [738, 263] width 18 height 18
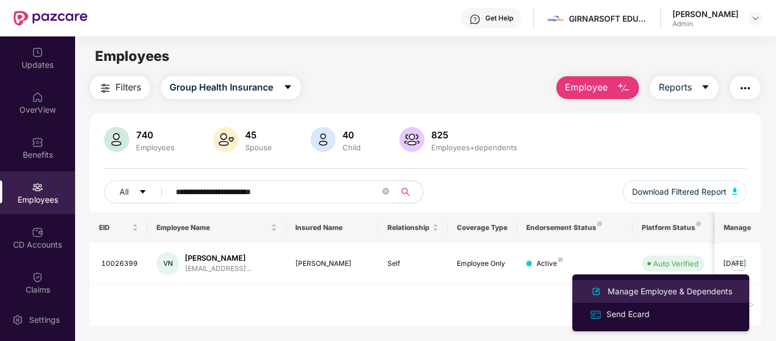
click at [665, 291] on div "Manage Employee & Dependents" at bounding box center [669, 291] width 129 height 13
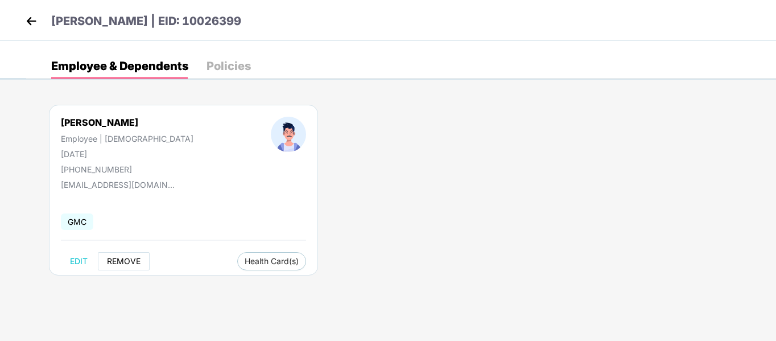
click at [132, 256] on span "REMOVE" at bounding box center [124, 260] width 34 height 9
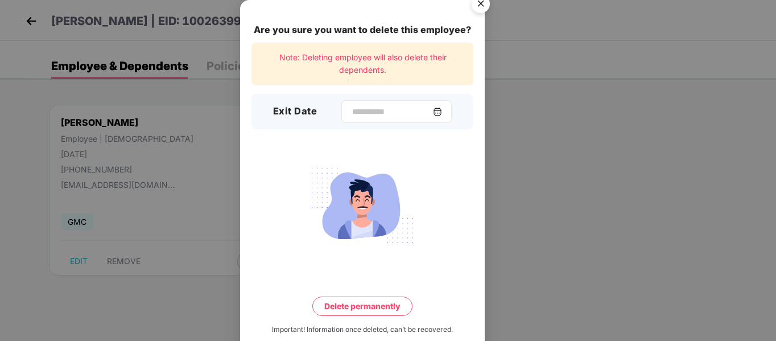
click at [361, 119] on div at bounding box center [396, 111] width 110 height 23
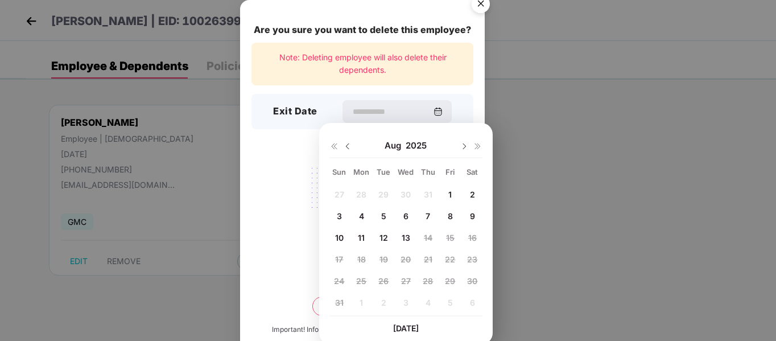
click at [356, 236] on div "11" at bounding box center [361, 237] width 17 height 17
type input "**********"
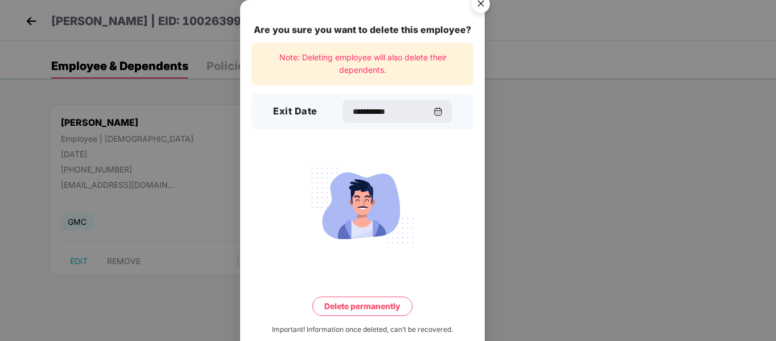
click at [364, 306] on button "Delete permanently" at bounding box center [362, 305] width 100 height 19
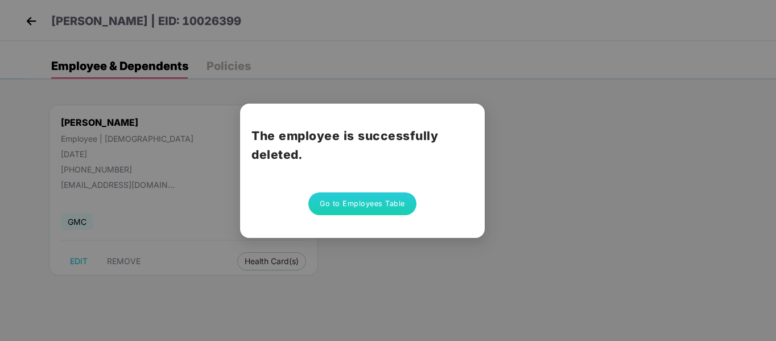
click at [358, 201] on button "Go to Employees Table" at bounding box center [362, 203] width 108 height 23
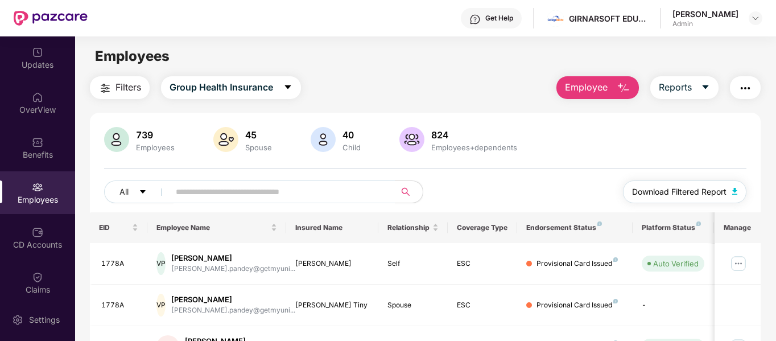
click at [697, 189] on span "Download Filtered Report" at bounding box center [679, 191] width 94 height 13
click at [710, 190] on span "Download Filtered Report" at bounding box center [679, 191] width 94 height 13
click at [598, 85] on span "Employee" at bounding box center [586, 87] width 43 height 14
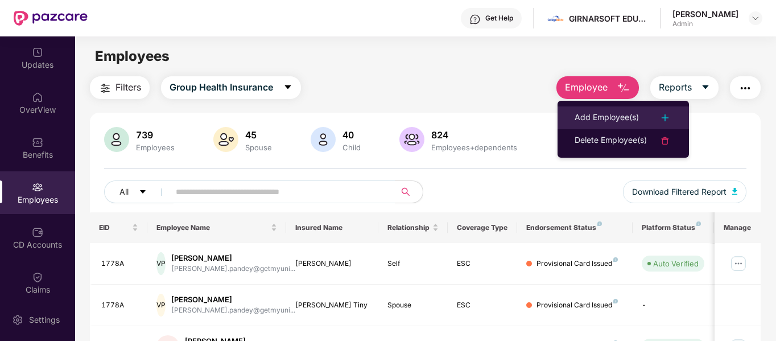
click at [612, 119] on div "Add Employee(s)" at bounding box center [606, 118] width 64 height 14
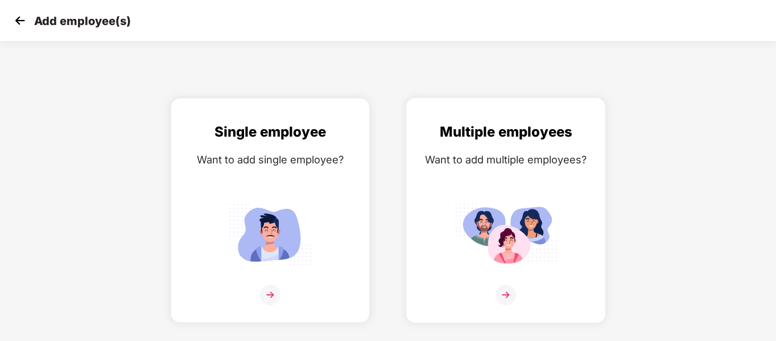
click at [518, 219] on img at bounding box center [505, 233] width 102 height 71
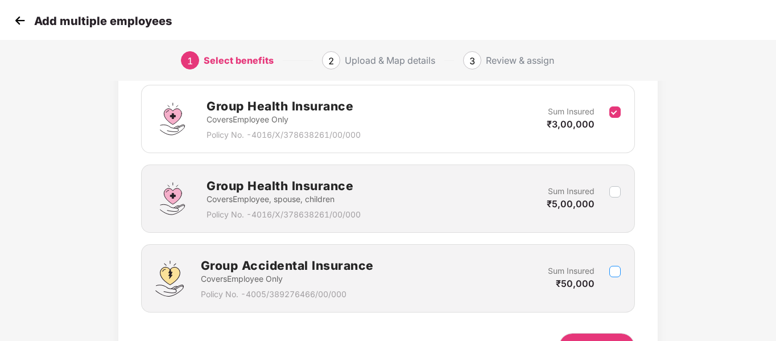
scroll to position [239, 0]
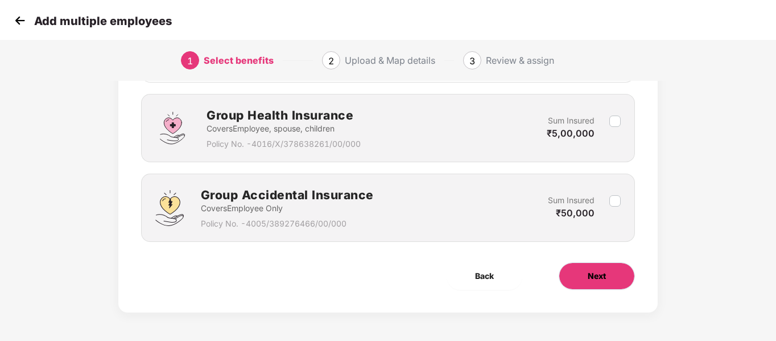
click at [602, 279] on span "Next" at bounding box center [596, 276] width 18 height 13
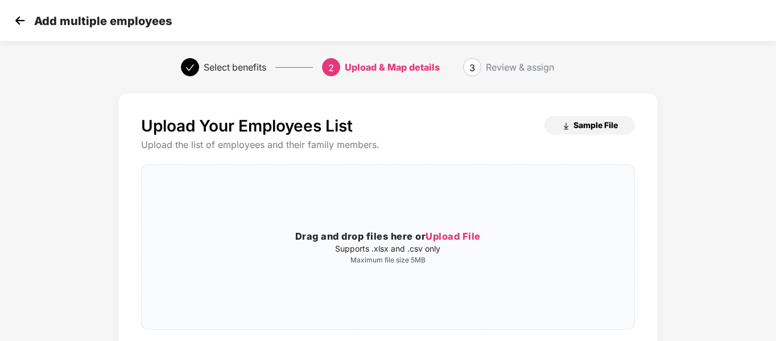
click at [589, 133] on button "Sample File" at bounding box center [589, 125] width 90 height 18
click at [541, 220] on div "Drag and drop files here or Upload File Supports .xlsx and .csv only Maximum fi…" at bounding box center [388, 247] width 492 height 146
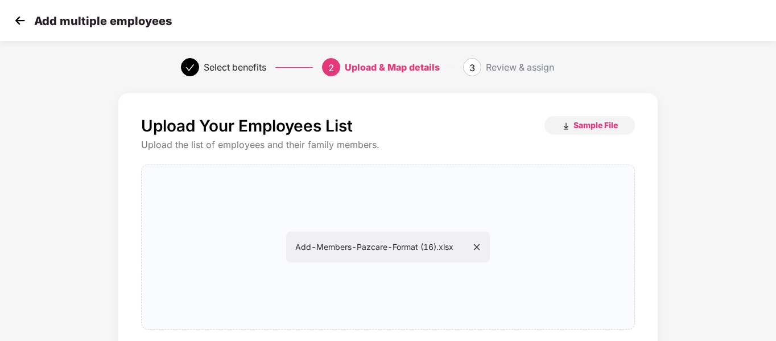
scroll to position [116, 0]
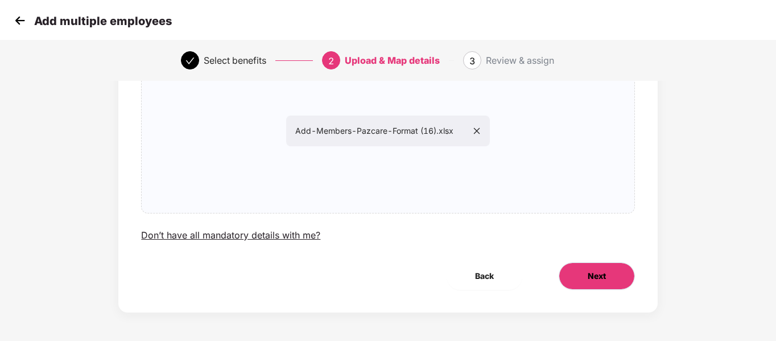
click at [578, 270] on button "Next" at bounding box center [596, 275] width 76 height 27
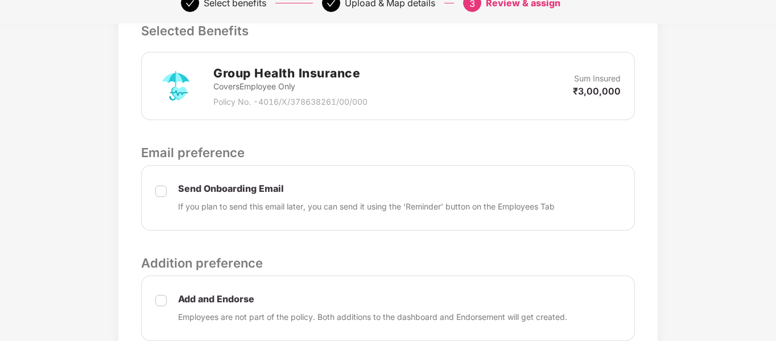
scroll to position [318, 0]
click at [167, 297] on div "Add and Endorse Employees are not part of the policy. Both additions to the das…" at bounding box center [387, 307] width 493 height 65
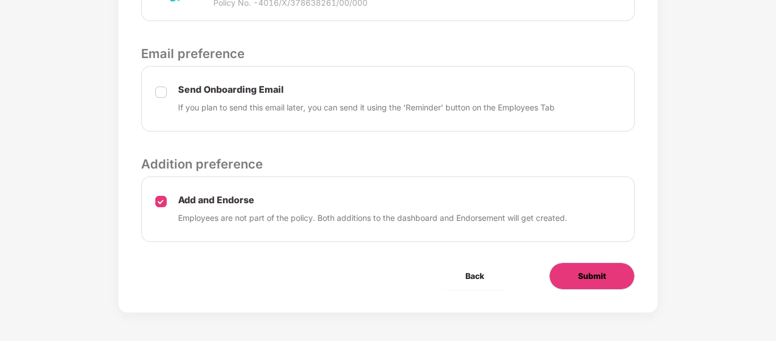
click at [596, 270] on span "Submit" at bounding box center [592, 276] width 28 height 13
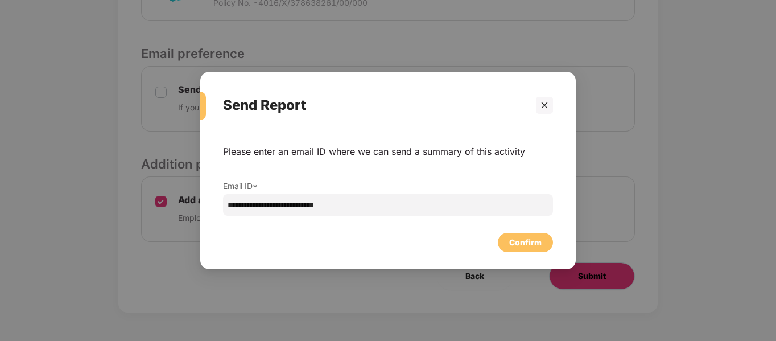
scroll to position [0, 0]
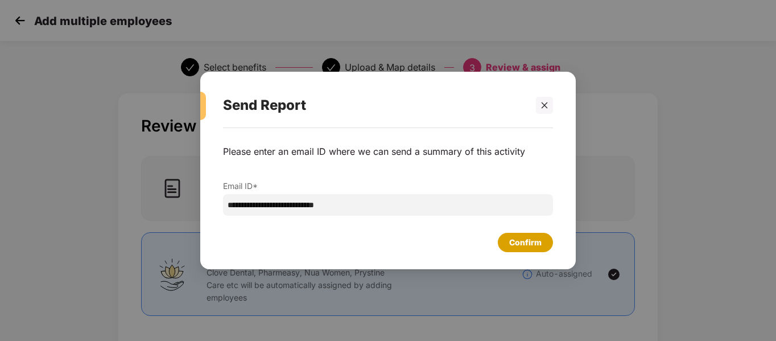
click at [535, 241] on div "Confirm" at bounding box center [525, 242] width 32 height 13
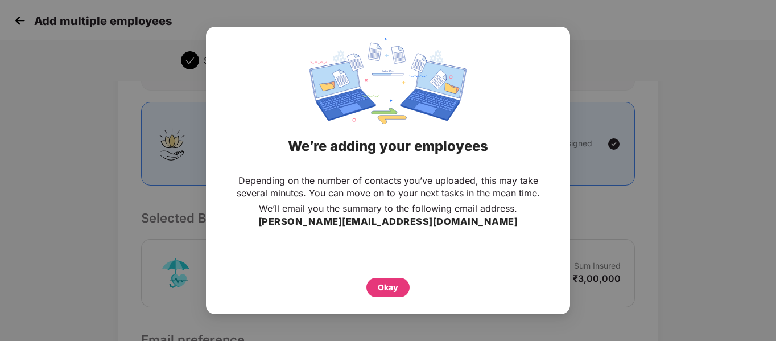
scroll to position [136, 0]
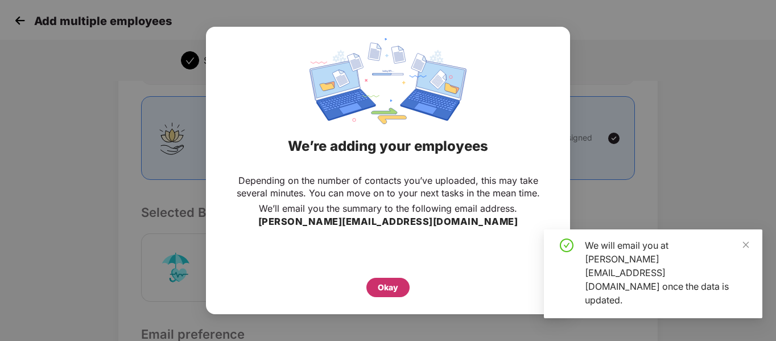
click at [388, 285] on div "Okay" at bounding box center [388, 287] width 20 height 13
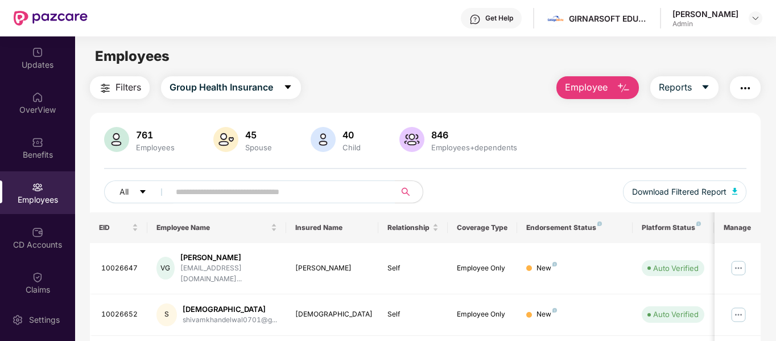
click at [604, 94] on span "Employee" at bounding box center [586, 87] width 43 height 14
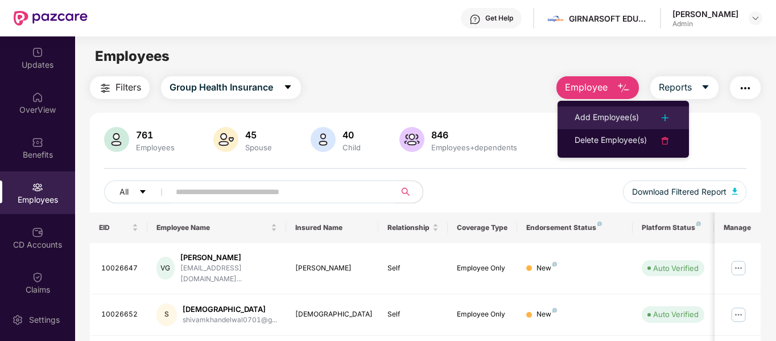
click at [605, 113] on div "Add Employee(s)" at bounding box center [606, 118] width 64 height 14
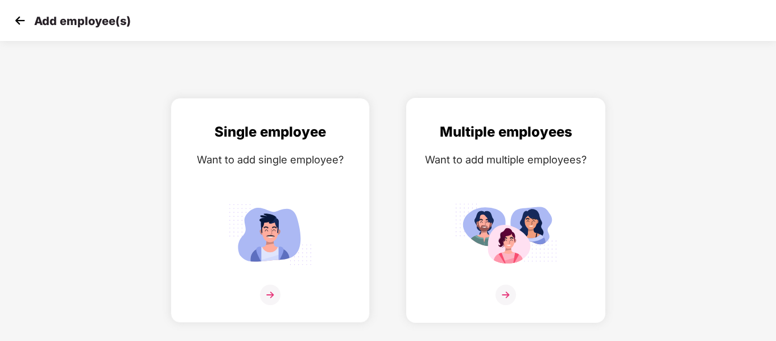
click at [515, 180] on div "Multiple employees Want to add multiple employees?" at bounding box center [505, 220] width 175 height 198
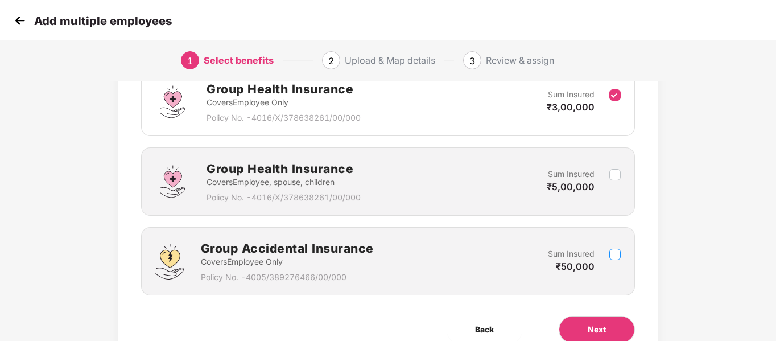
scroll to position [239, 0]
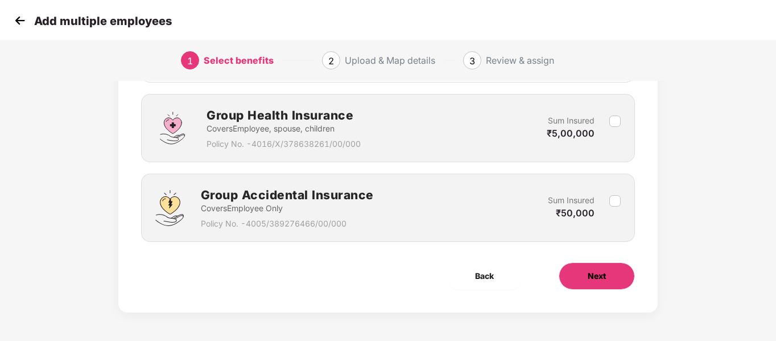
click at [612, 272] on button "Next" at bounding box center [596, 275] width 76 height 27
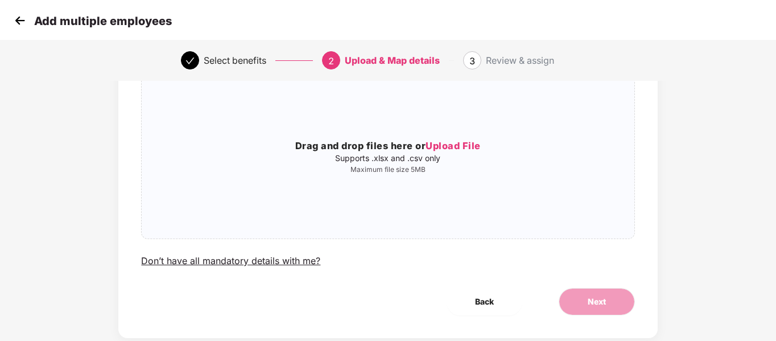
scroll to position [91, 0]
click at [488, 165] on p "Maximum file size 5MB" at bounding box center [388, 168] width 492 height 9
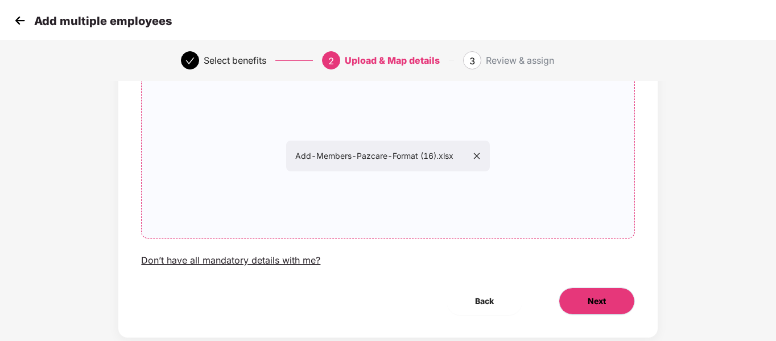
click at [574, 308] on button "Next" at bounding box center [596, 300] width 76 height 27
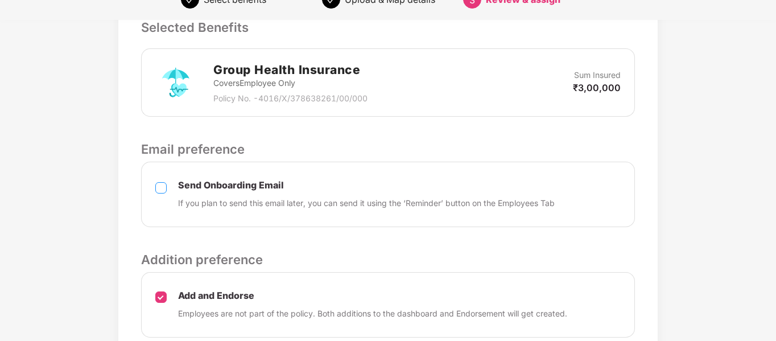
scroll to position [416, 0]
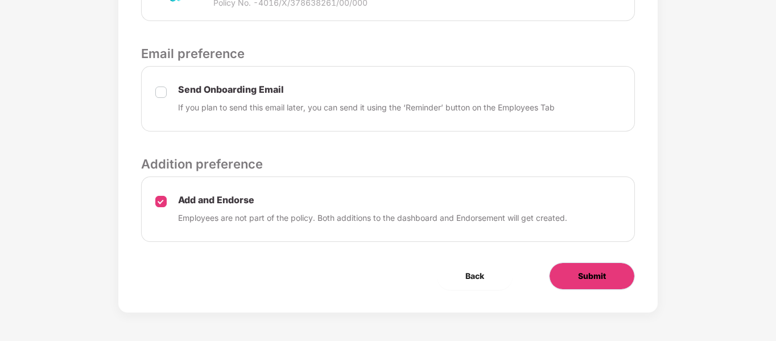
click at [583, 281] on span "Submit" at bounding box center [592, 276] width 28 height 13
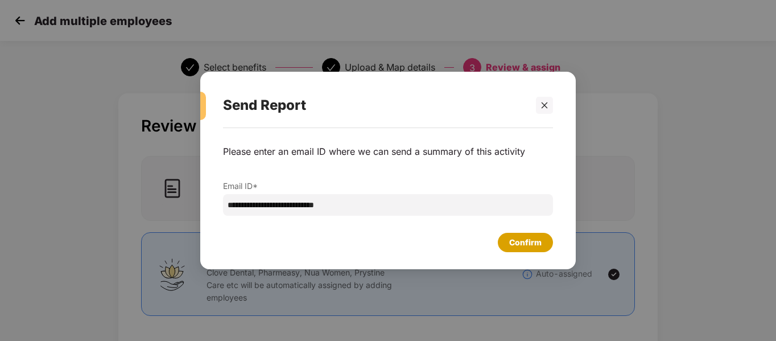
click at [514, 243] on div "Confirm" at bounding box center [525, 242] width 32 height 13
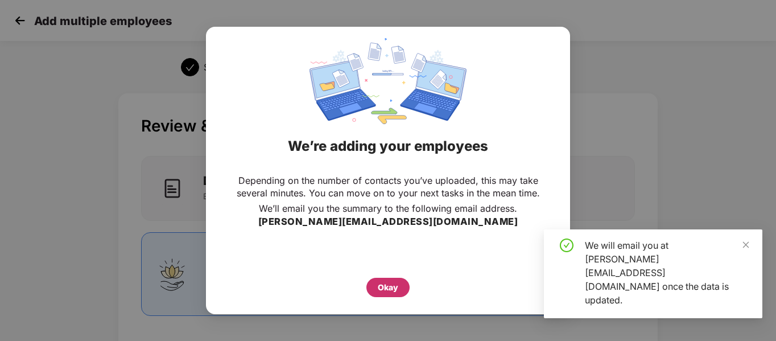
click at [387, 293] on div "Okay" at bounding box center [388, 287] width 20 height 13
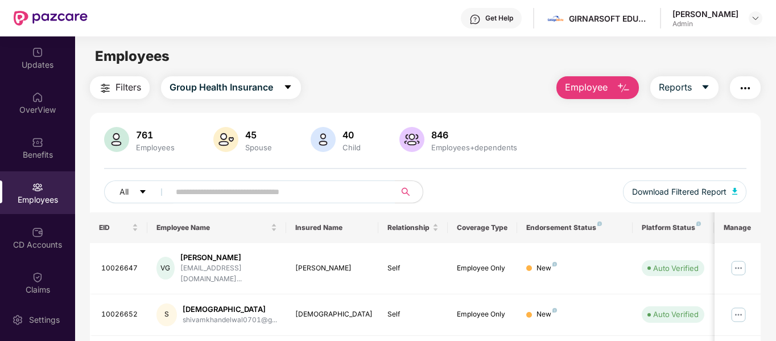
click at [605, 90] on span "Employee" at bounding box center [586, 87] width 43 height 14
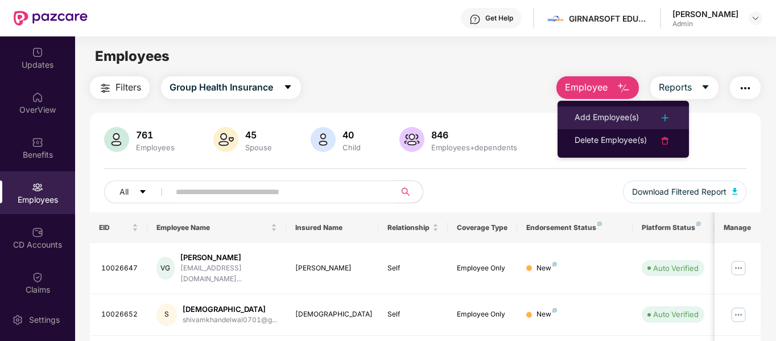
click at [597, 119] on div "Add Employee(s)" at bounding box center [606, 118] width 64 height 14
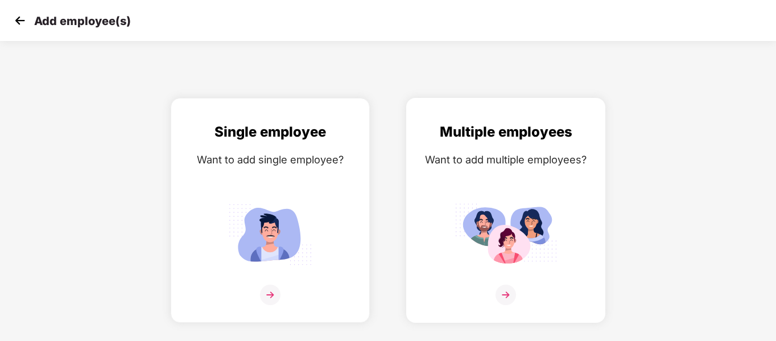
click at [520, 175] on div "Multiple employees Want to add multiple employees?" at bounding box center [505, 220] width 175 height 198
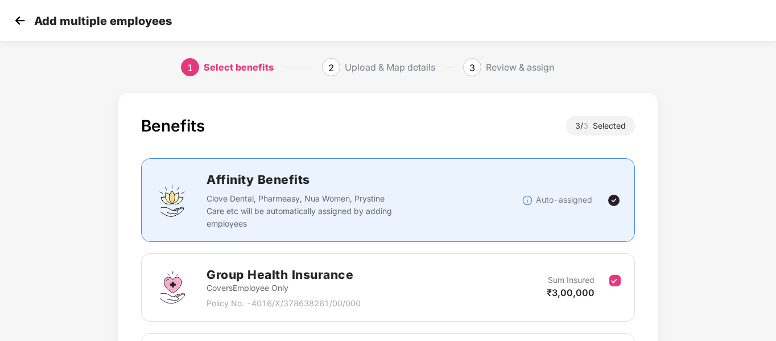
scroll to position [177, 0]
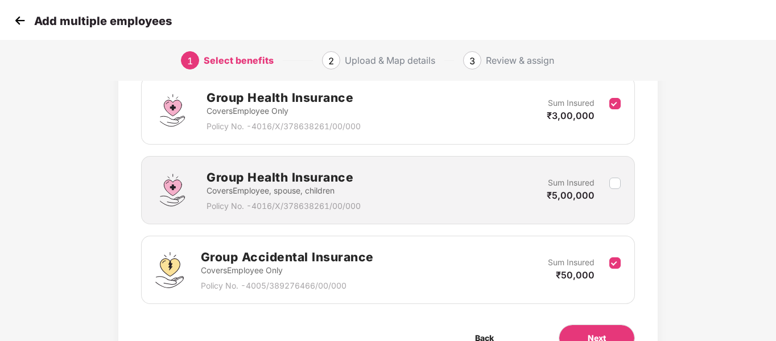
click at [614, 255] on div "Group Accidental Insurance Covers Employee Only Policy No. - 4005/389276466/00/…" at bounding box center [387, 269] width 465 height 44
click at [614, 271] on label at bounding box center [614, 270] width 11 height 28
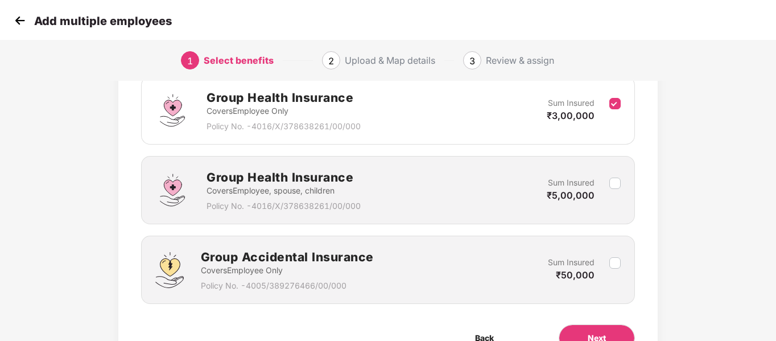
scroll to position [239, 0]
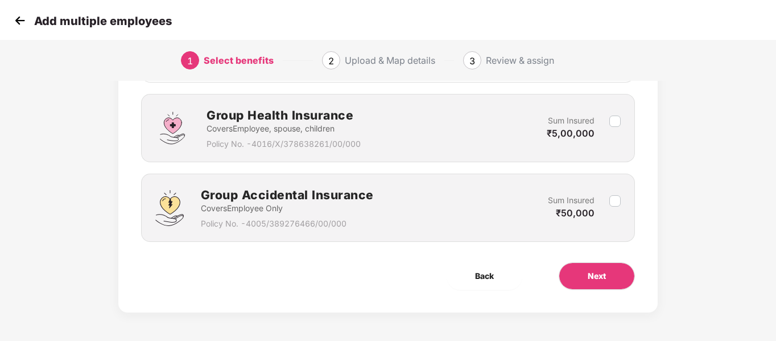
click at [646, 250] on div "Benefits 1 / 3 Selected Affinity Benefits Clove Dental, Pharmeasy, Nua Women, P…" at bounding box center [387, 83] width 538 height 458
click at [615, 279] on button "Next" at bounding box center [596, 275] width 76 height 27
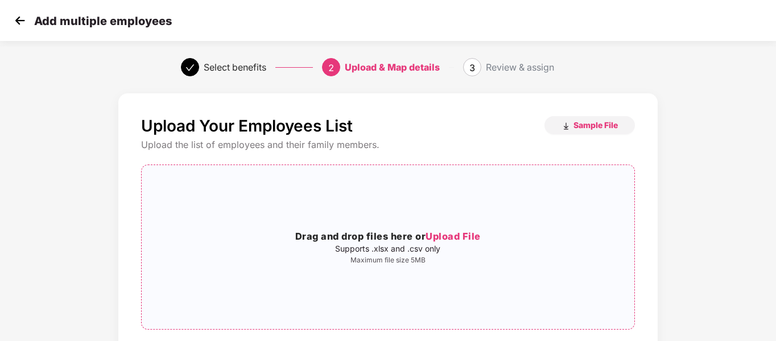
click at [506, 235] on h3 "Drag and drop files here or Upload File" at bounding box center [388, 236] width 492 height 15
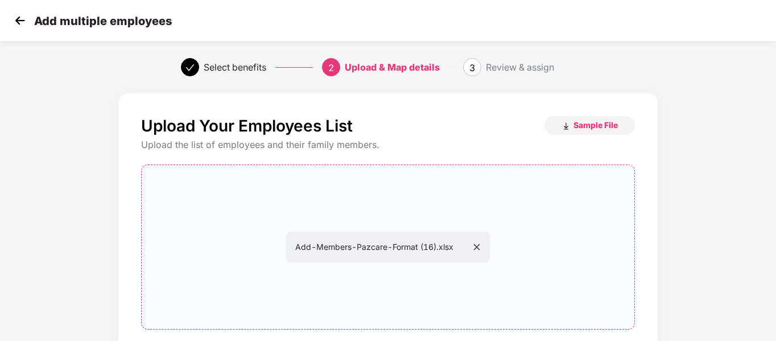
scroll to position [116, 0]
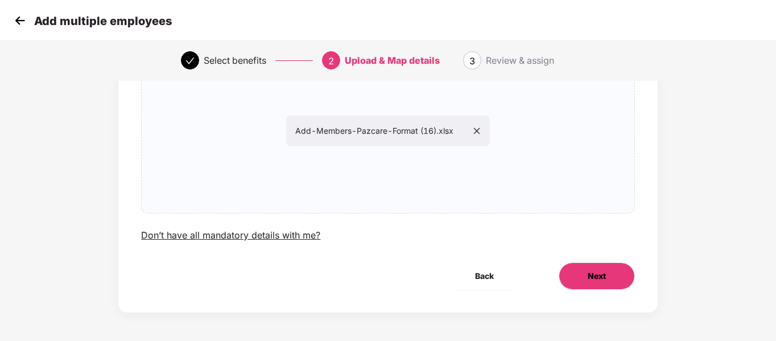
click at [593, 277] on span "Next" at bounding box center [596, 276] width 18 height 13
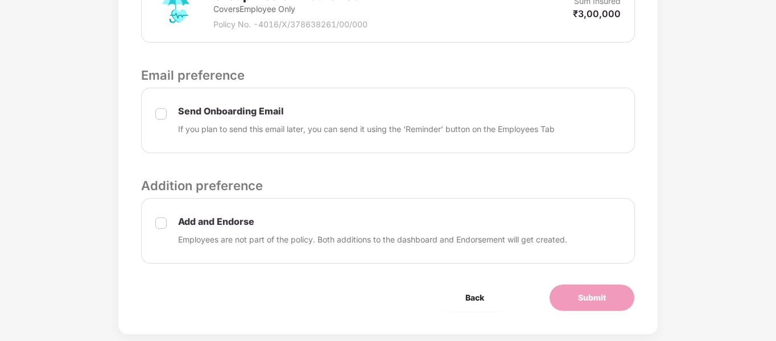
scroll to position [416, 0]
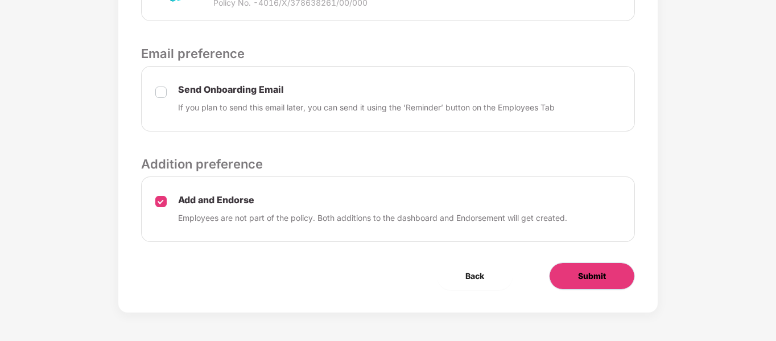
click at [599, 270] on span "Submit" at bounding box center [592, 276] width 28 height 13
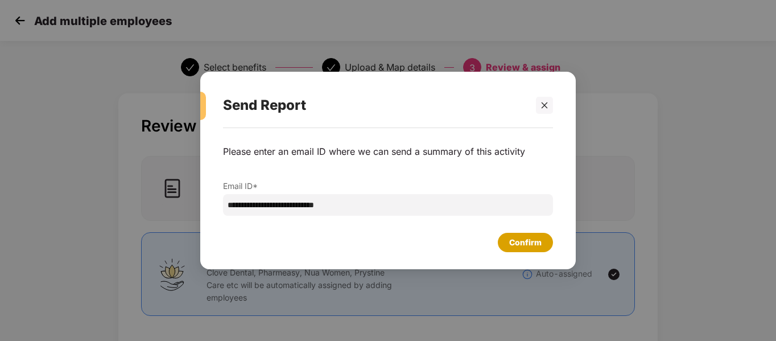
click at [536, 248] on div "Confirm" at bounding box center [525, 242] width 55 height 19
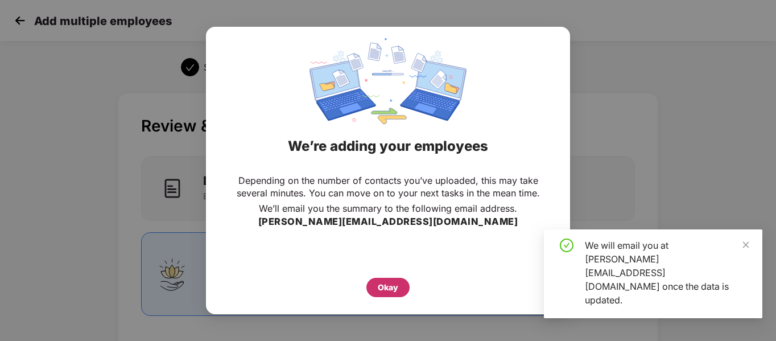
click at [385, 281] on div "Okay" at bounding box center [388, 287] width 20 height 13
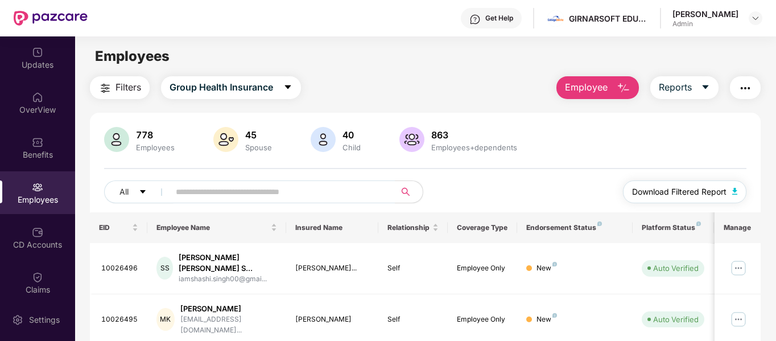
click at [722, 192] on span "Download Filtered Report" at bounding box center [679, 191] width 94 height 13
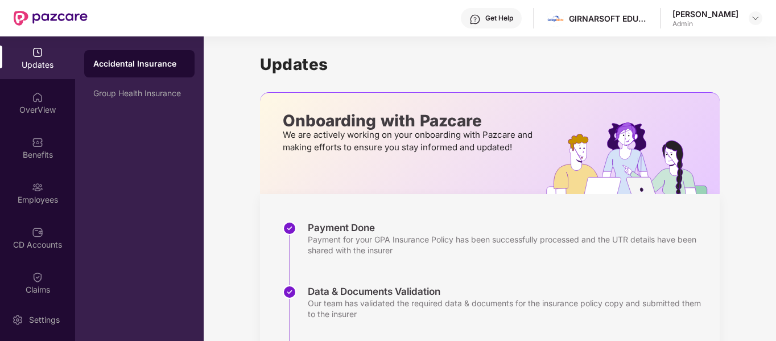
scroll to position [221, 0]
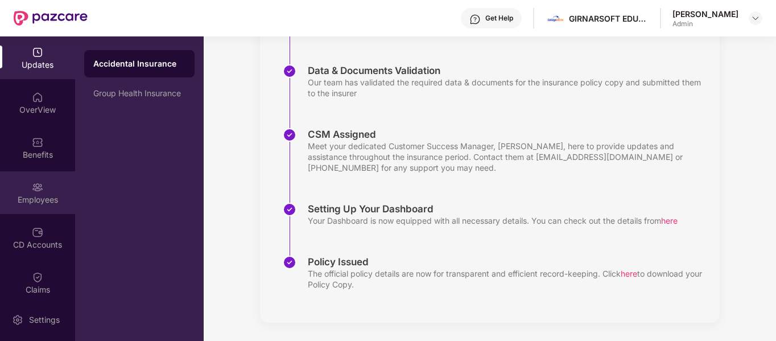
click at [34, 192] on img at bounding box center [37, 186] width 11 height 11
